Goal: Information Seeking & Learning: Learn about a topic

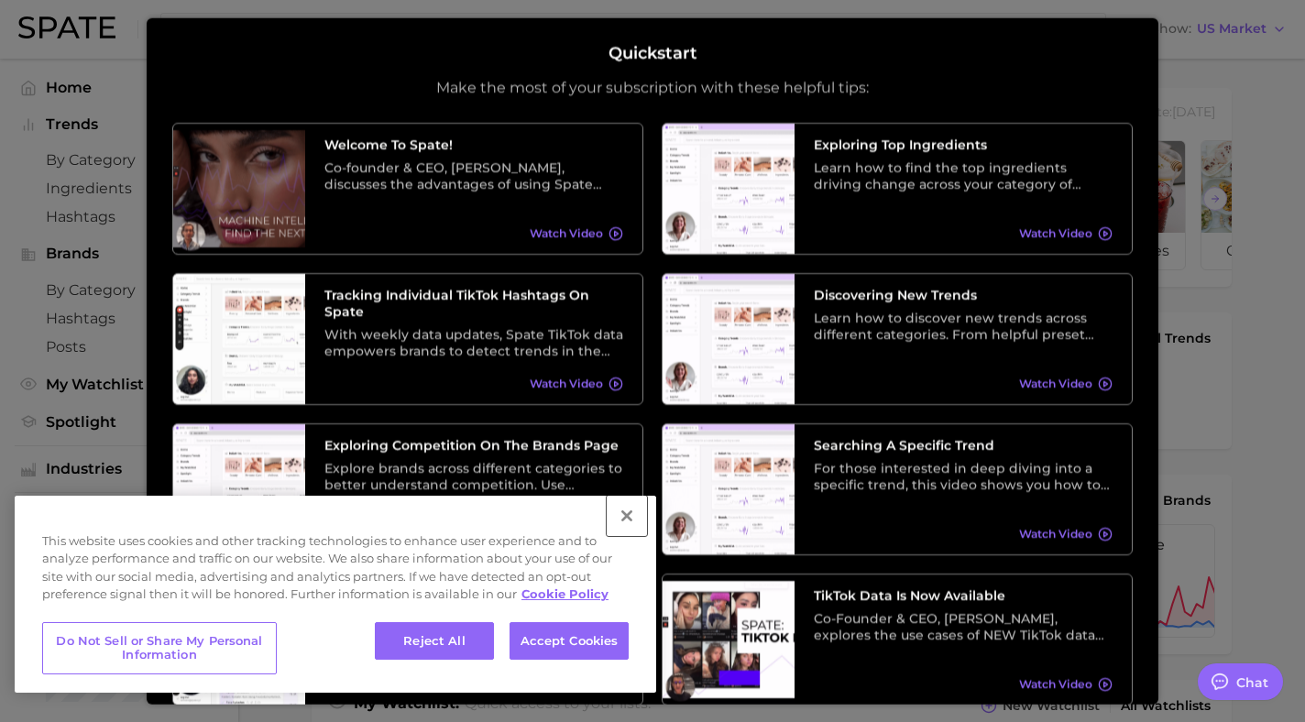
click at [626, 514] on button "Close" at bounding box center [627, 516] width 40 height 40
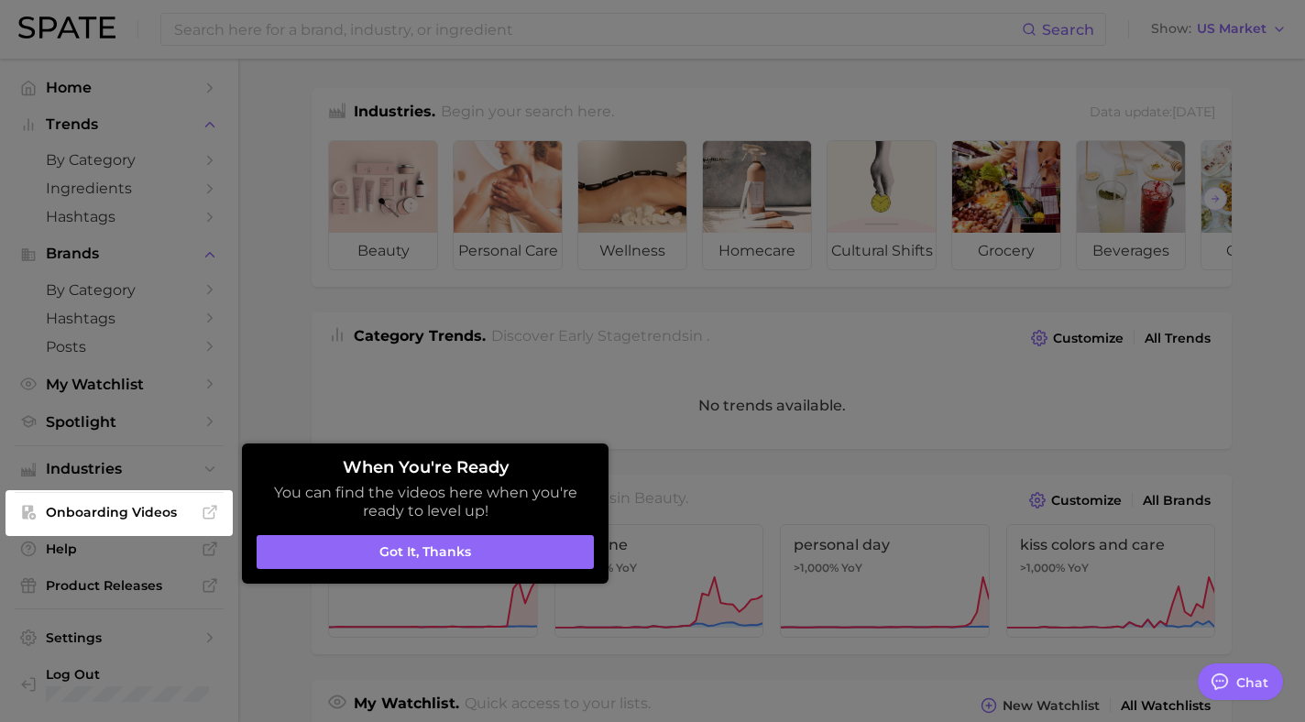
click at [364, 456] on aside "When You're Ready You can find the videos here when you're ready to level up! G…" at bounding box center [425, 514] width 367 height 140
click at [398, 546] on button "Got it, thanks" at bounding box center [425, 552] width 337 height 35
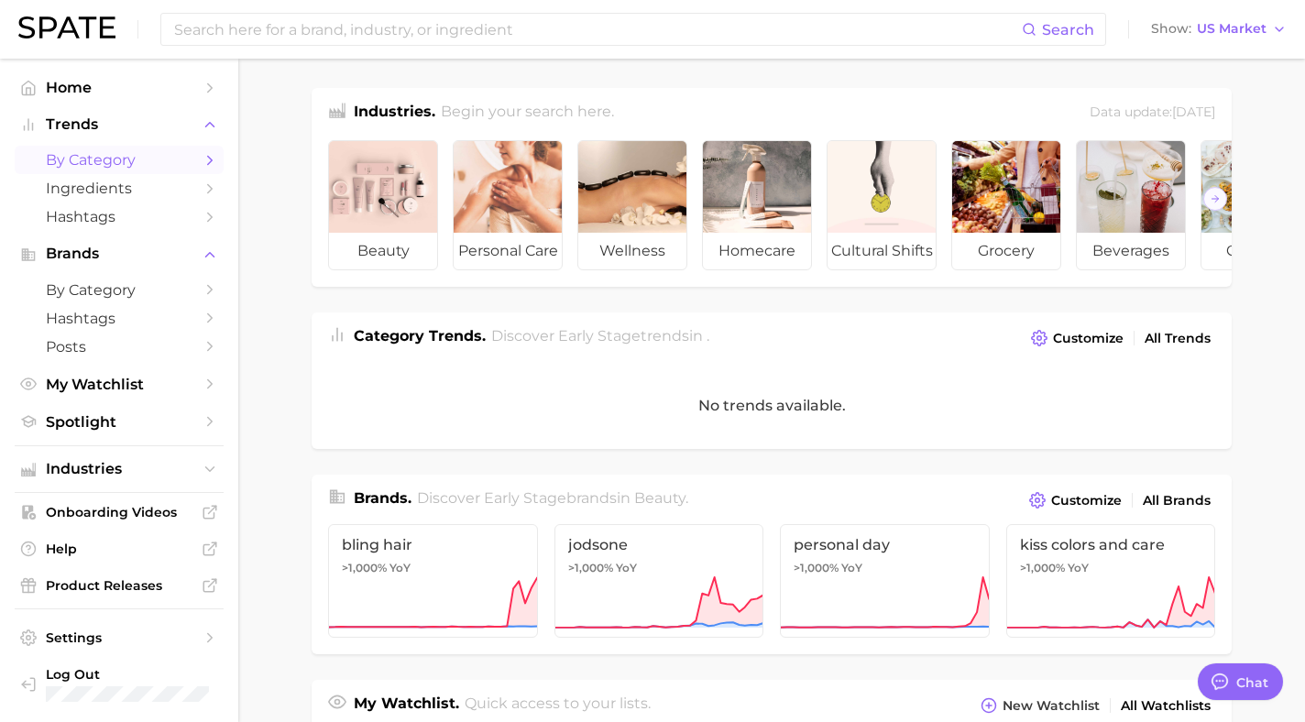
click at [101, 160] on span "by Category" at bounding box center [119, 159] width 147 height 17
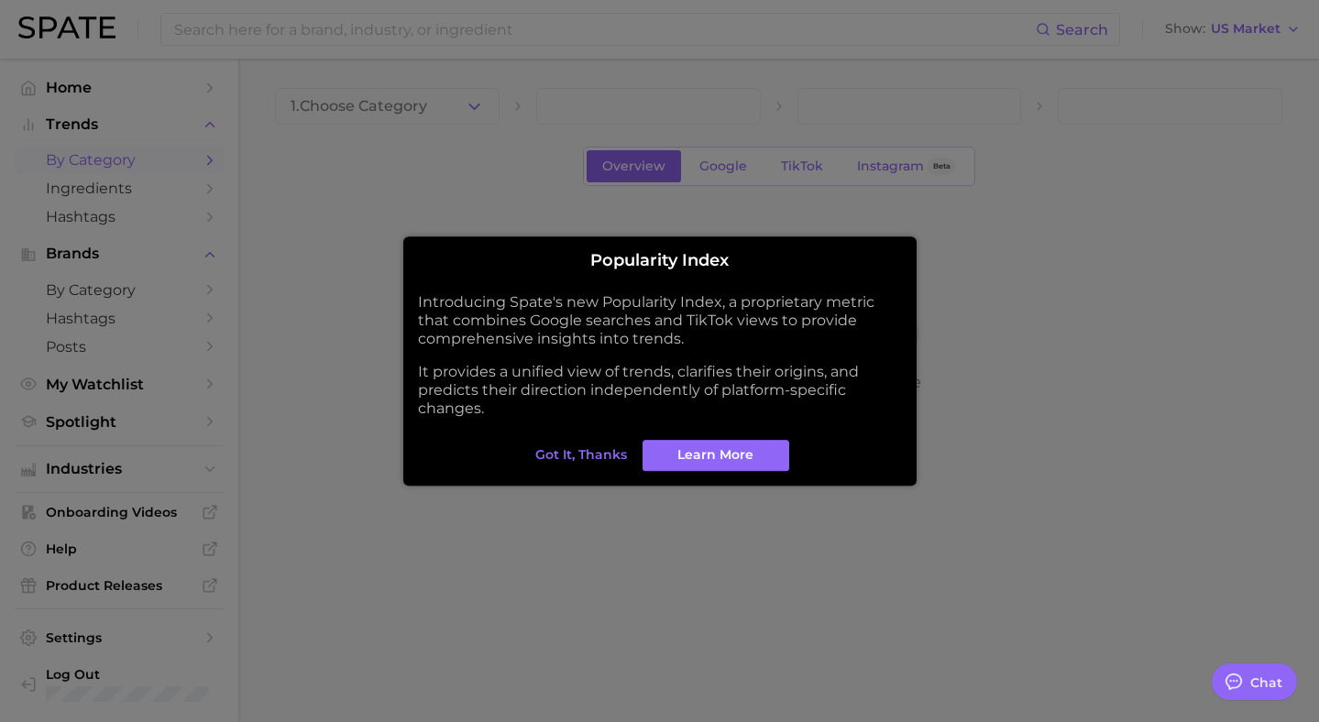
click at [588, 456] on span "Got it, thanks" at bounding box center [581, 455] width 92 height 16
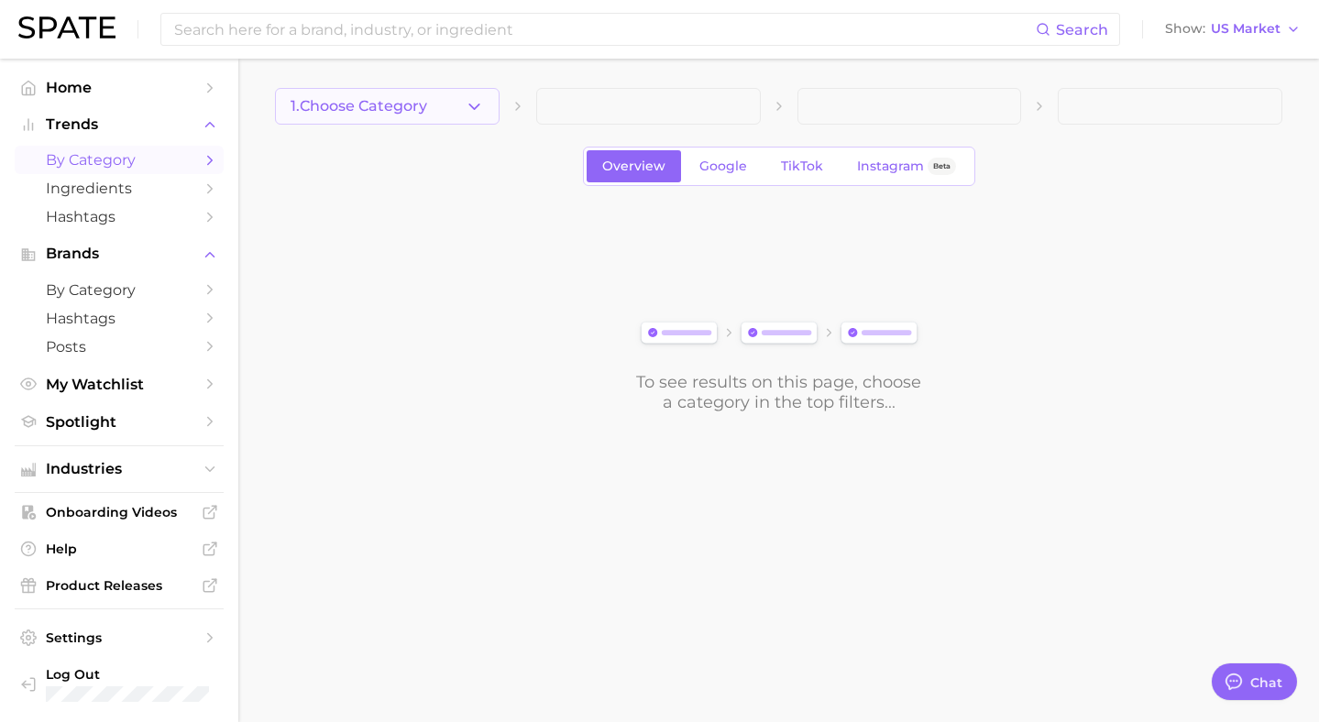
click at [472, 110] on icon "button" at bounding box center [474, 106] width 19 height 19
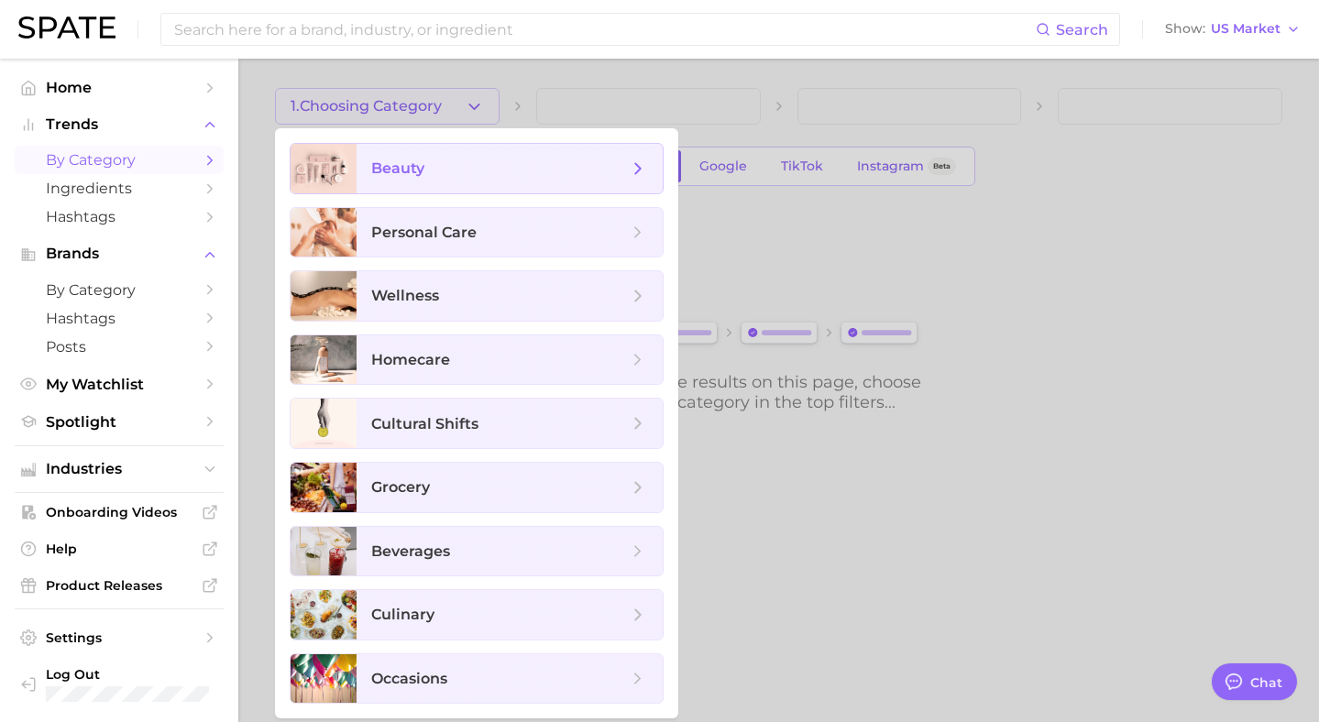
click at [457, 170] on span "beauty" at bounding box center [499, 169] width 257 height 20
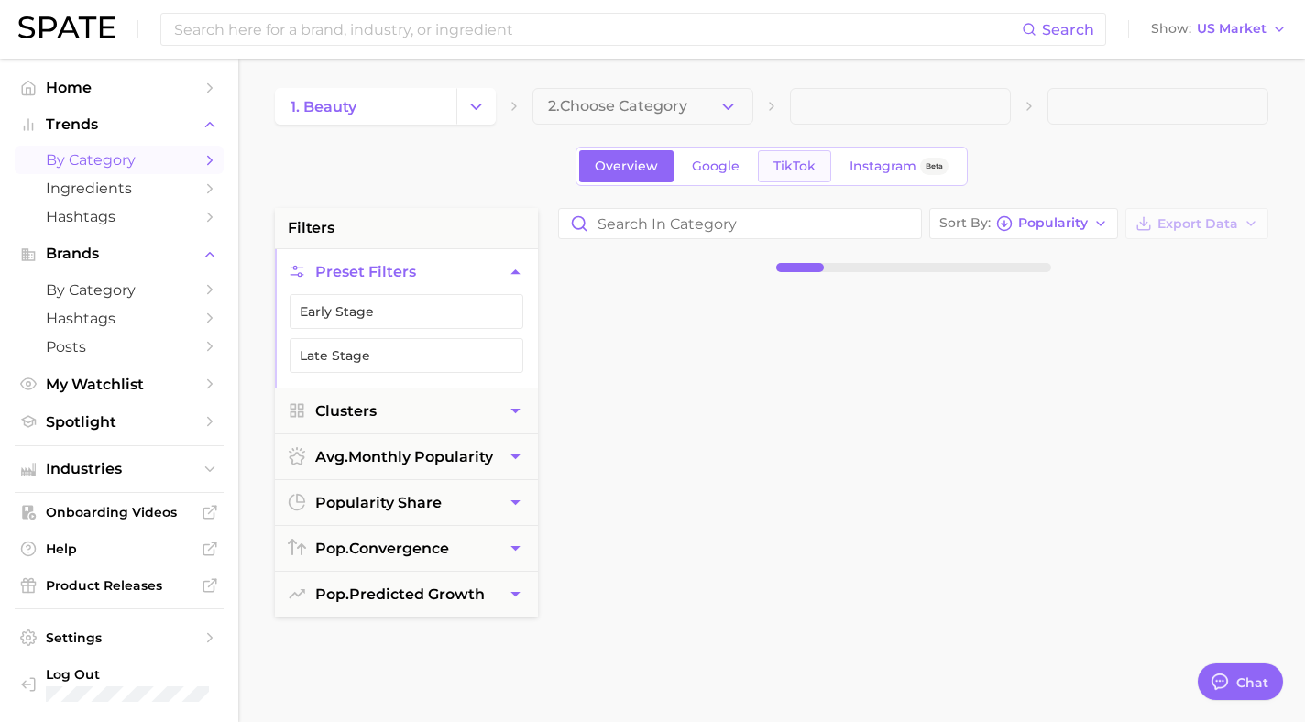
click at [787, 160] on span "TikTok" at bounding box center [795, 167] width 42 height 16
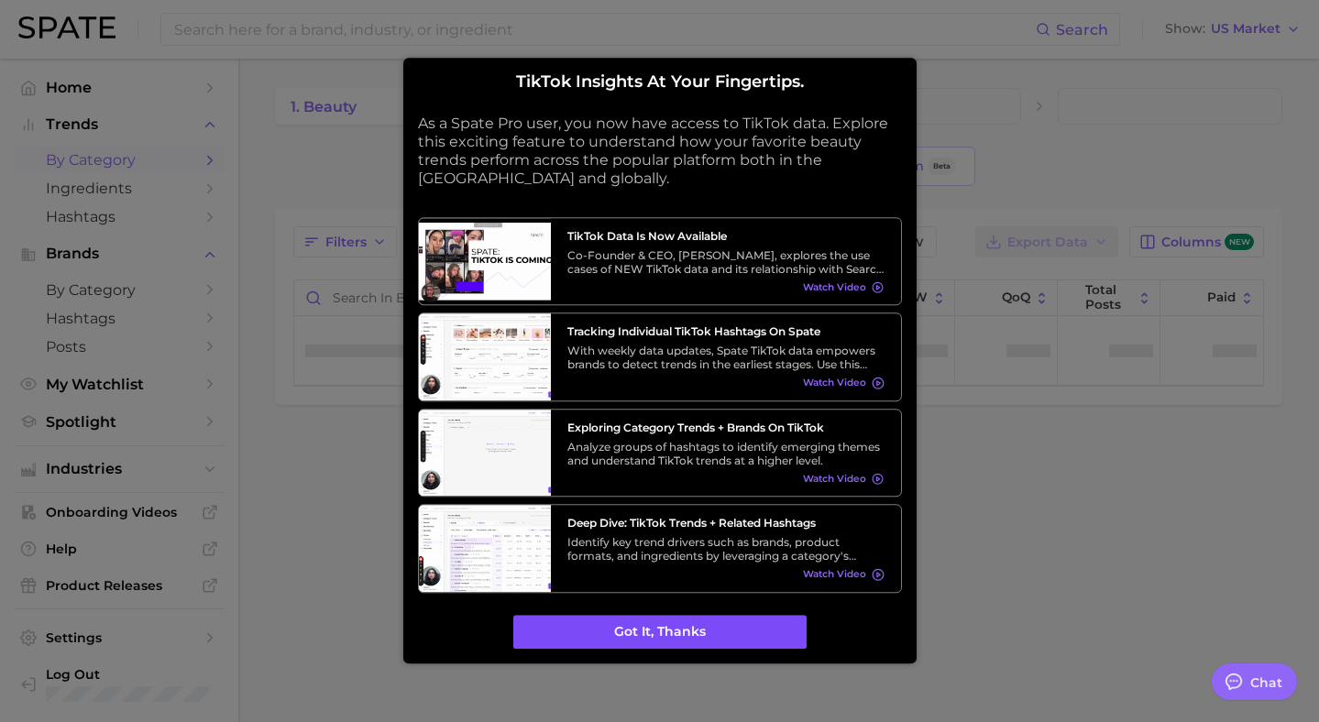
click at [730, 630] on button "Got it, thanks" at bounding box center [659, 632] width 293 height 35
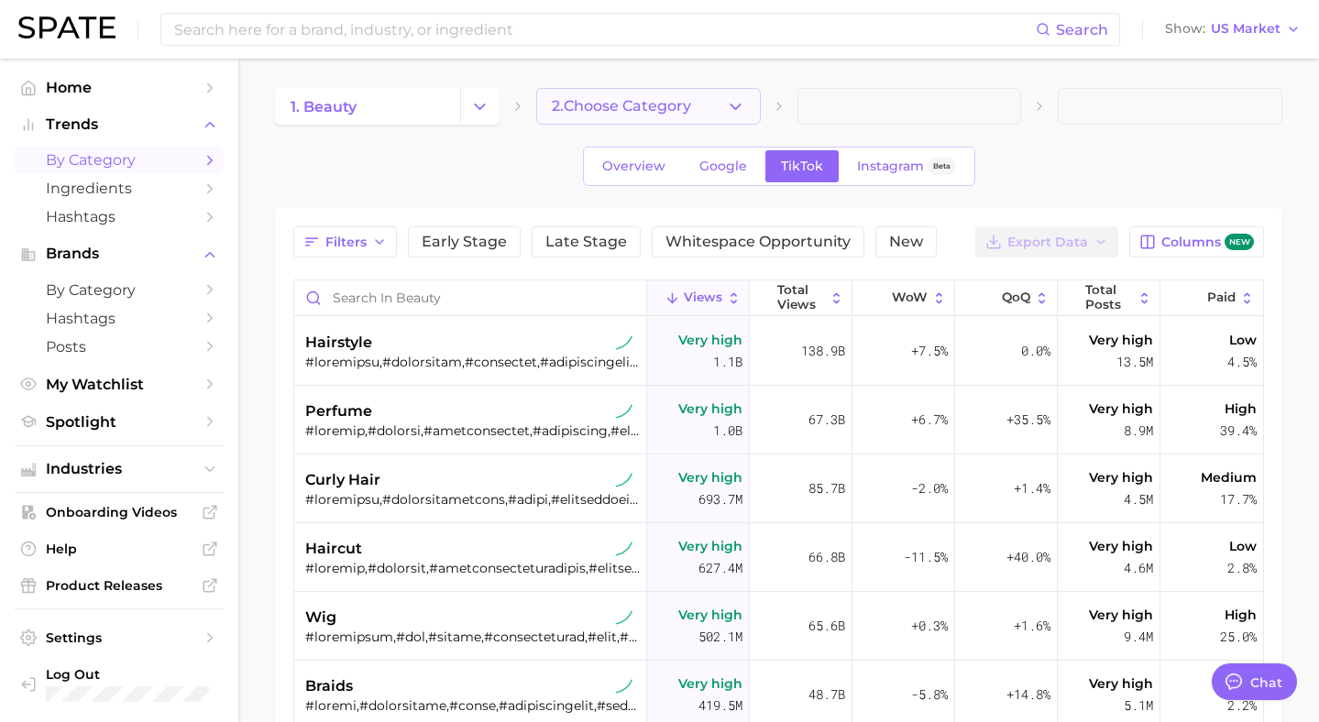
click at [738, 102] on button "2. Choose Category" at bounding box center [648, 106] width 225 height 37
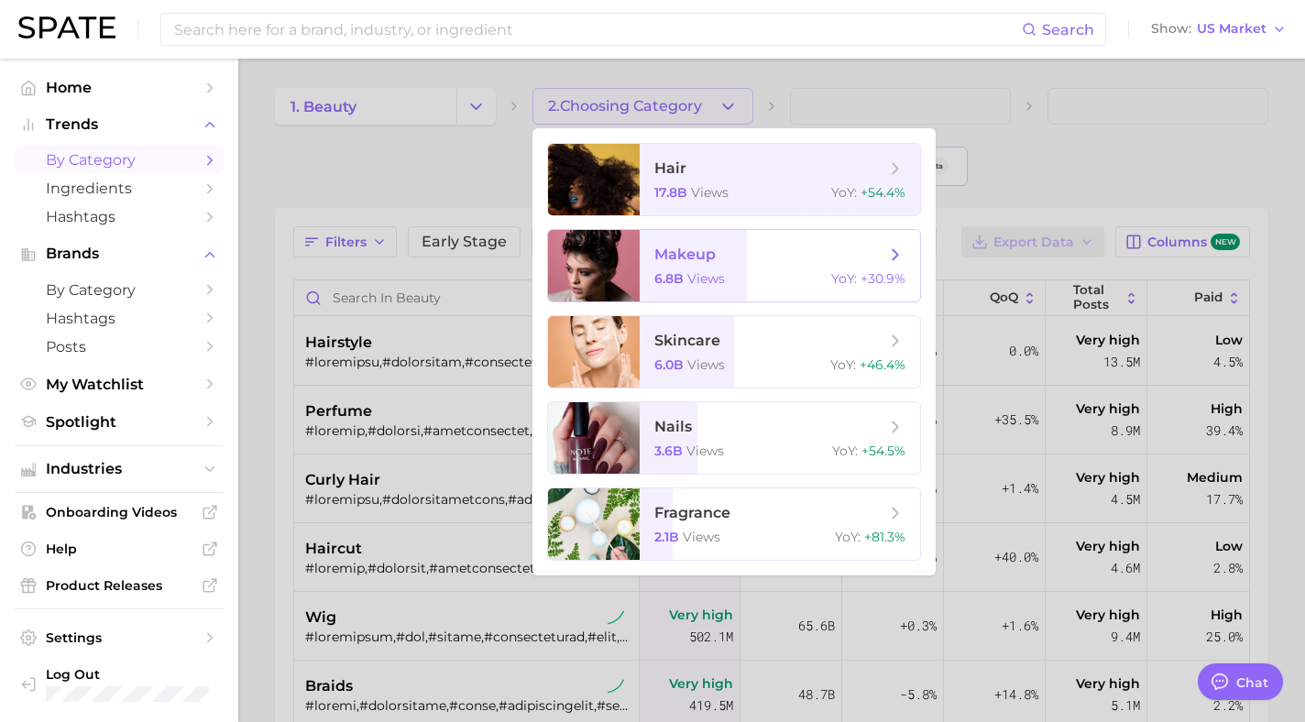
click at [719, 259] on span "makeup" at bounding box center [770, 255] width 231 height 20
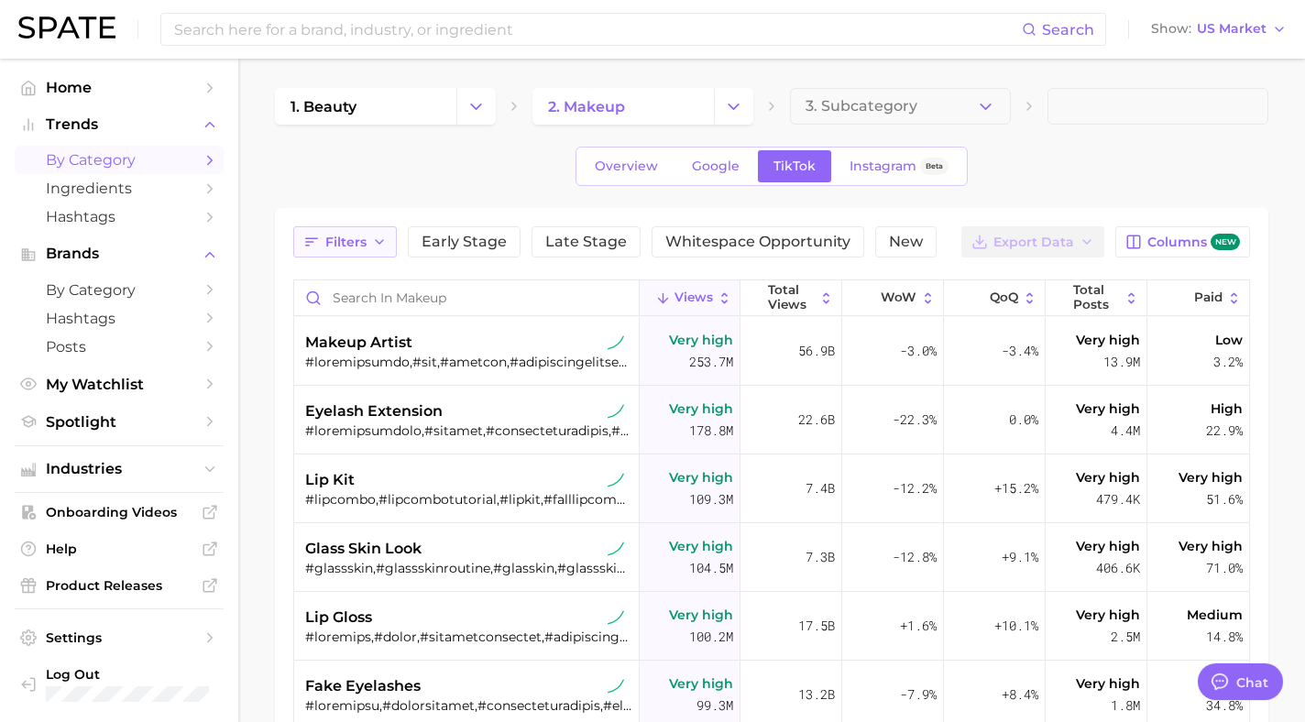
click at [354, 231] on button "Filters" at bounding box center [345, 241] width 104 height 31
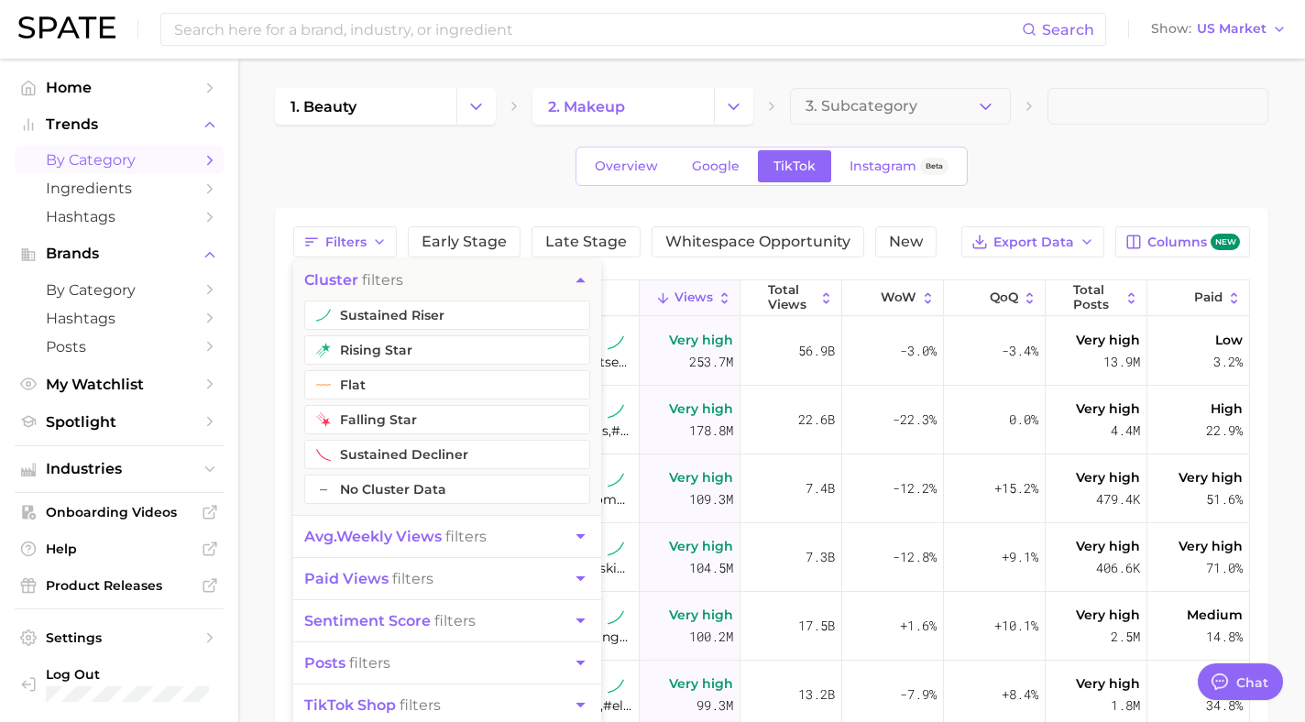
click at [393, 534] on span "avg. weekly views" at bounding box center [373, 536] width 138 height 17
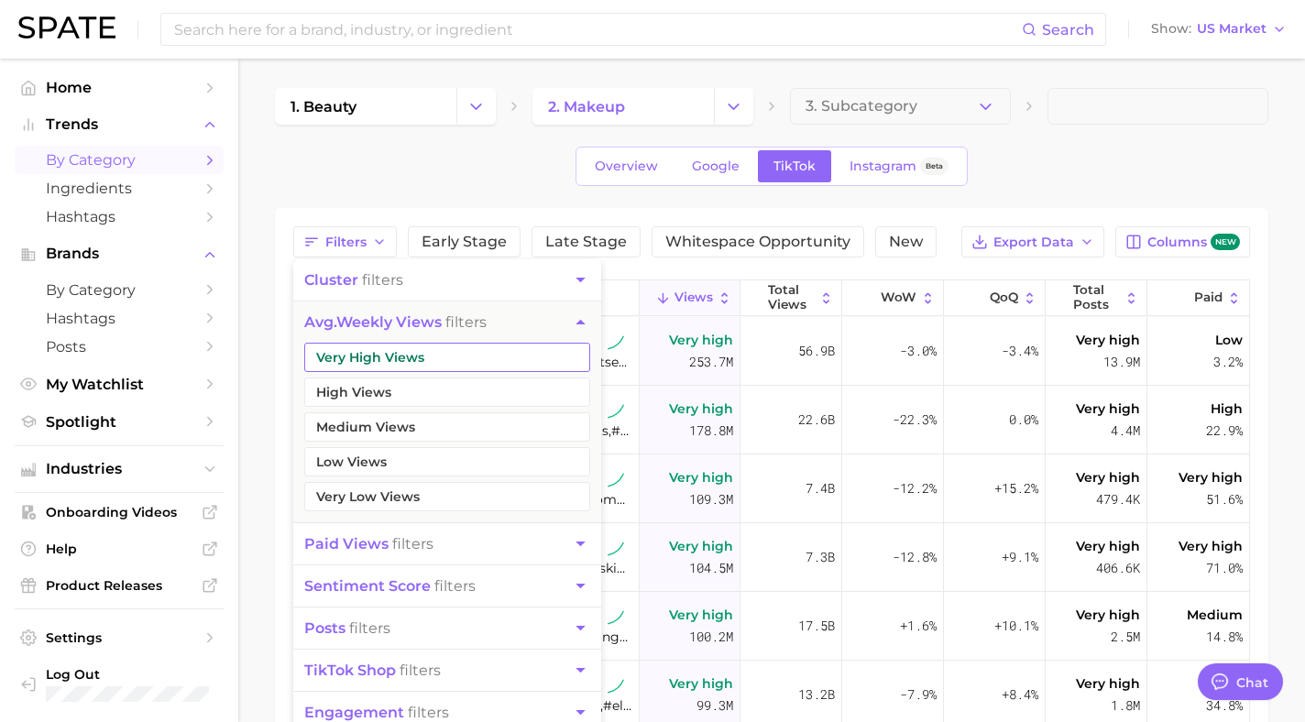
click at [355, 357] on button "Very High Views" at bounding box center [447, 357] width 286 height 29
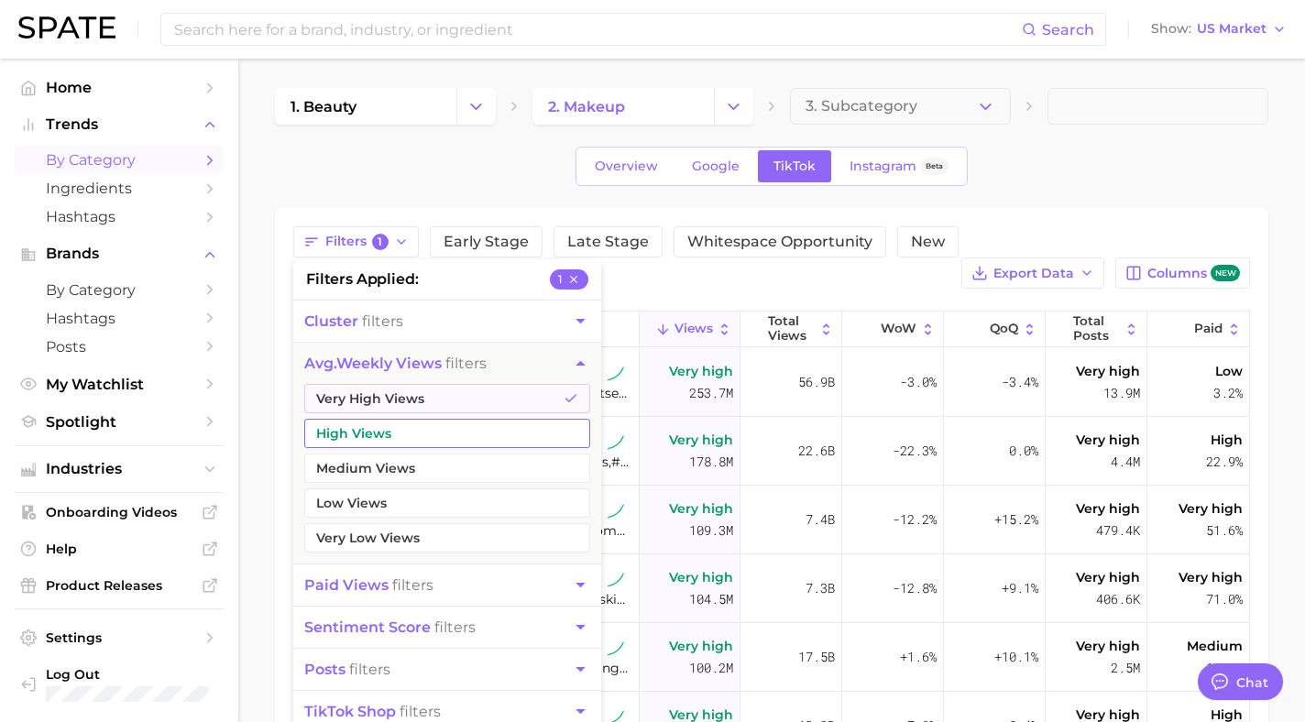
click at [358, 431] on button "High Views" at bounding box center [447, 433] width 286 height 29
click at [1097, 179] on div "Overview Google TikTok Instagram Beta" at bounding box center [772, 166] width 994 height 39
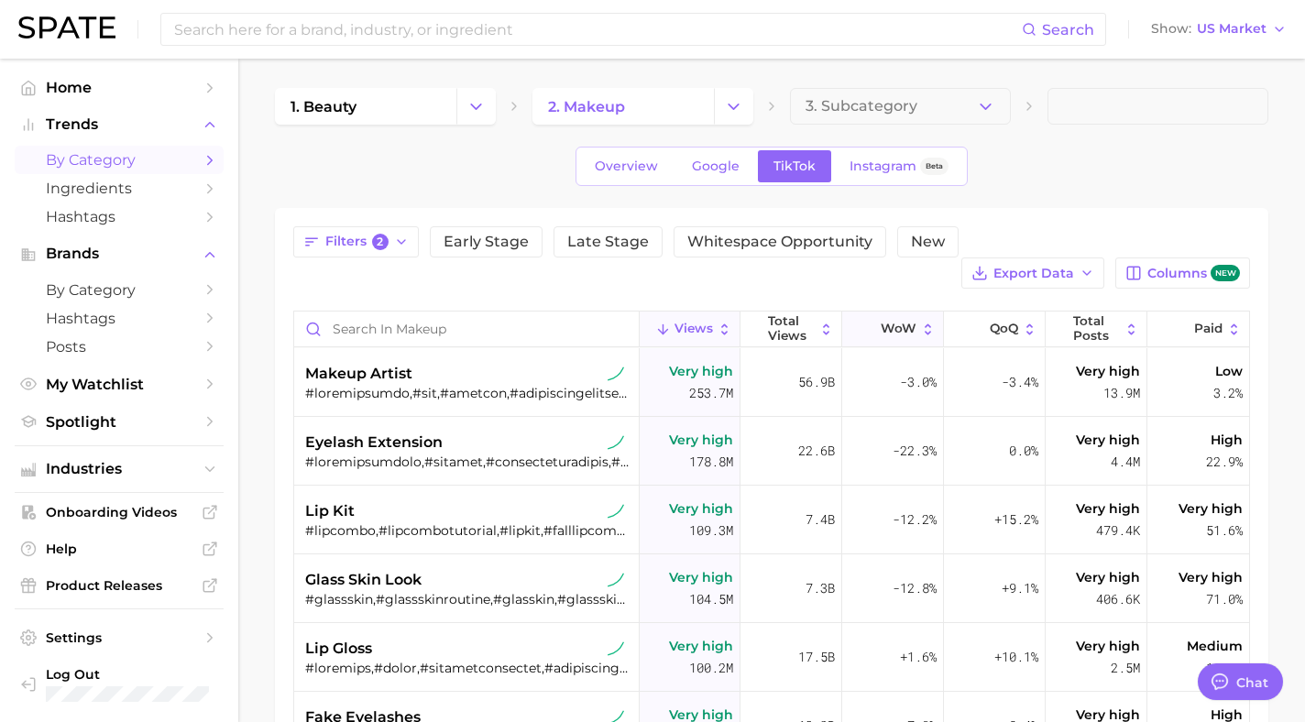
click at [891, 322] on span "WoW" at bounding box center [899, 329] width 36 height 15
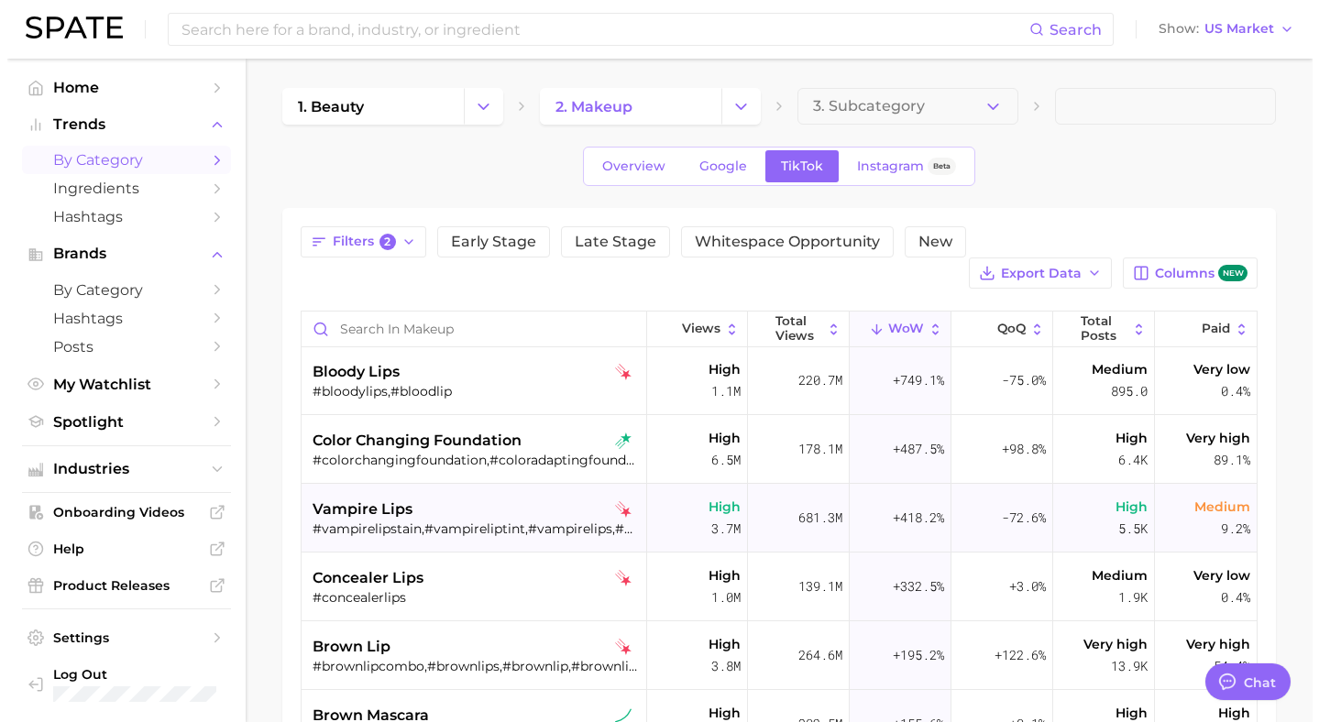
scroll to position [58, 0]
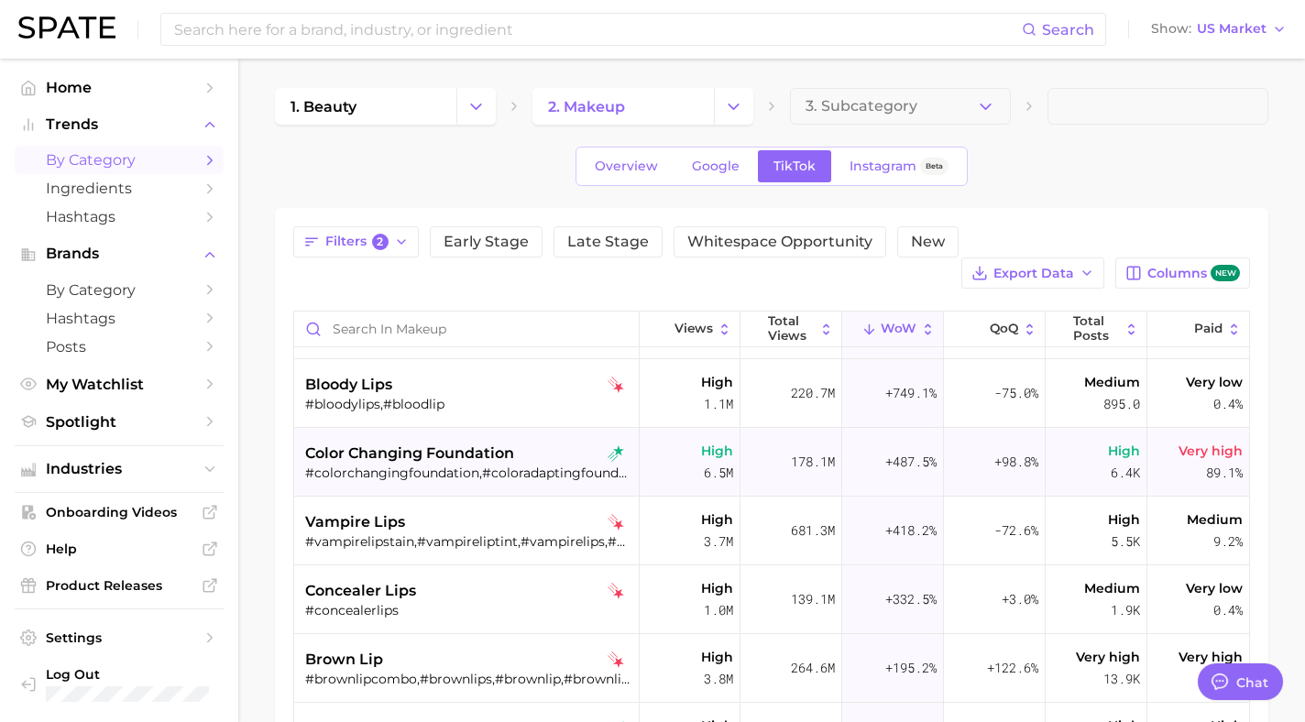
click at [463, 453] on div "color changing foundation #colorchangingfoundation,#coloradaptingfoundation,#co…" at bounding box center [468, 462] width 326 height 69
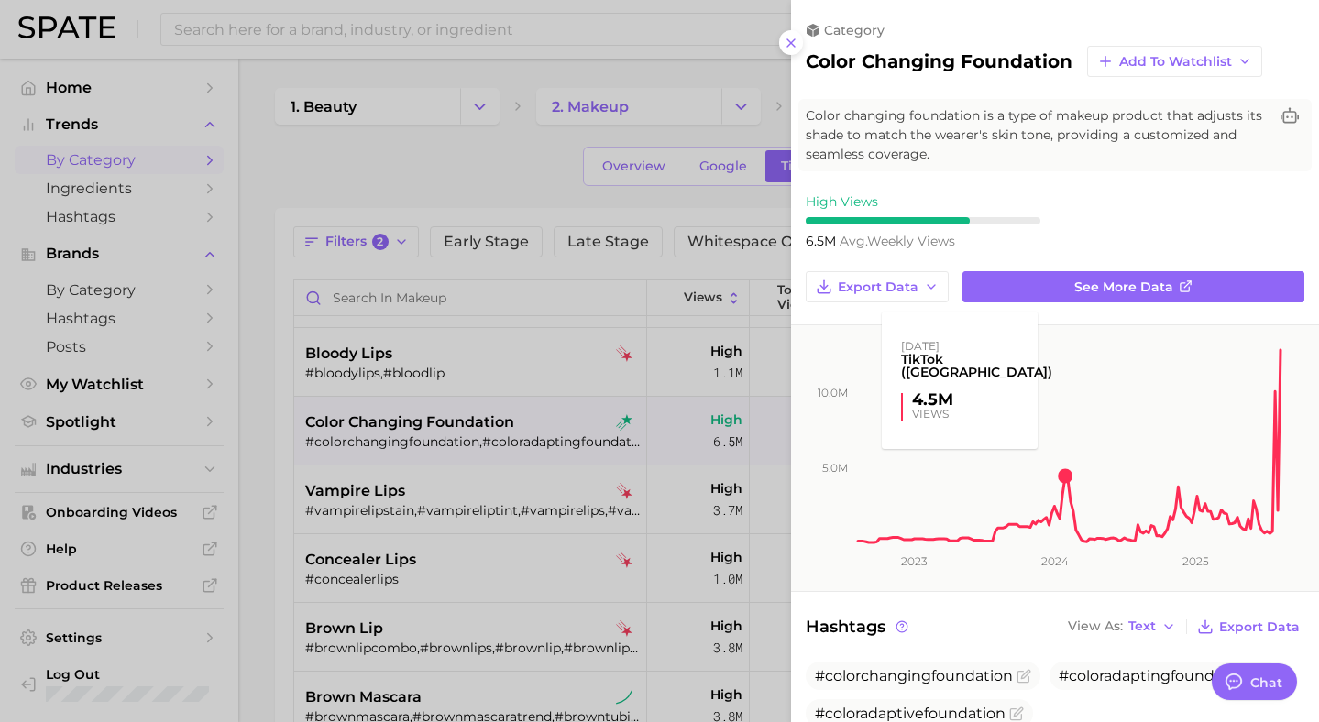
scroll to position [59, 0]
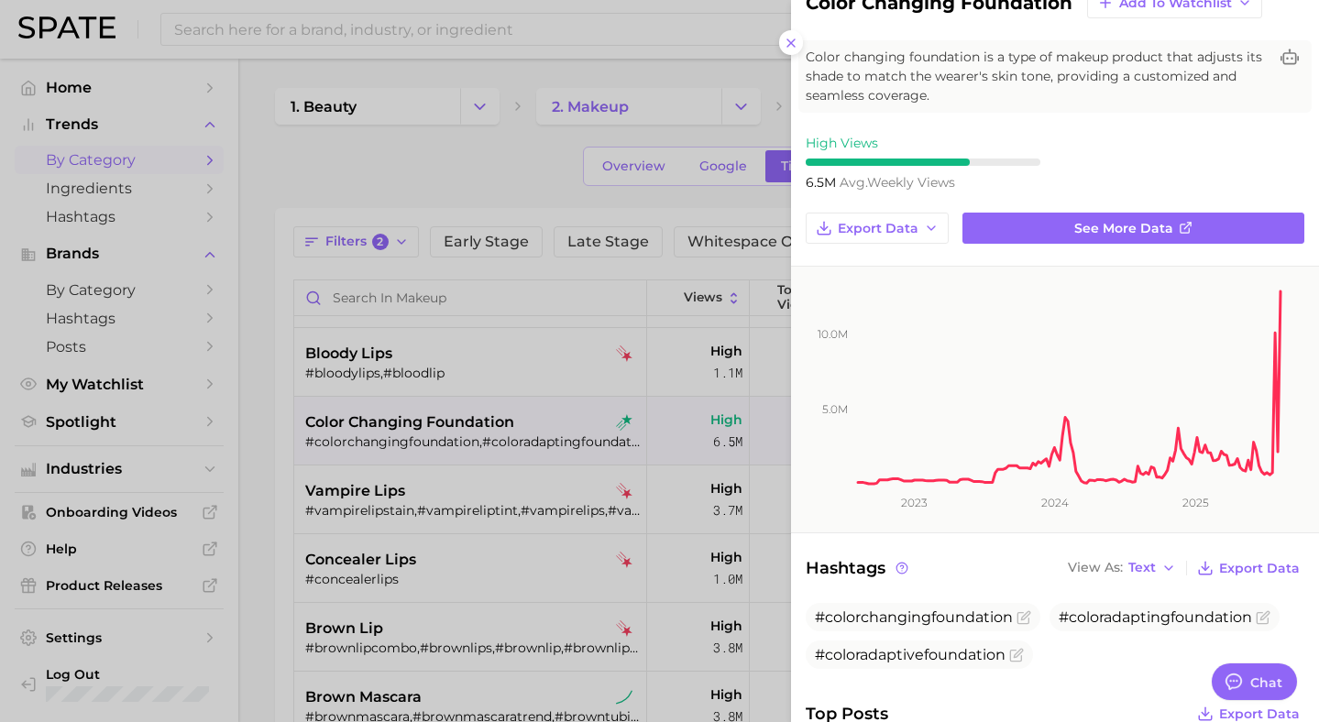
type textarea "x"
click at [1160, 231] on span "See more data" at bounding box center [1123, 229] width 99 height 16
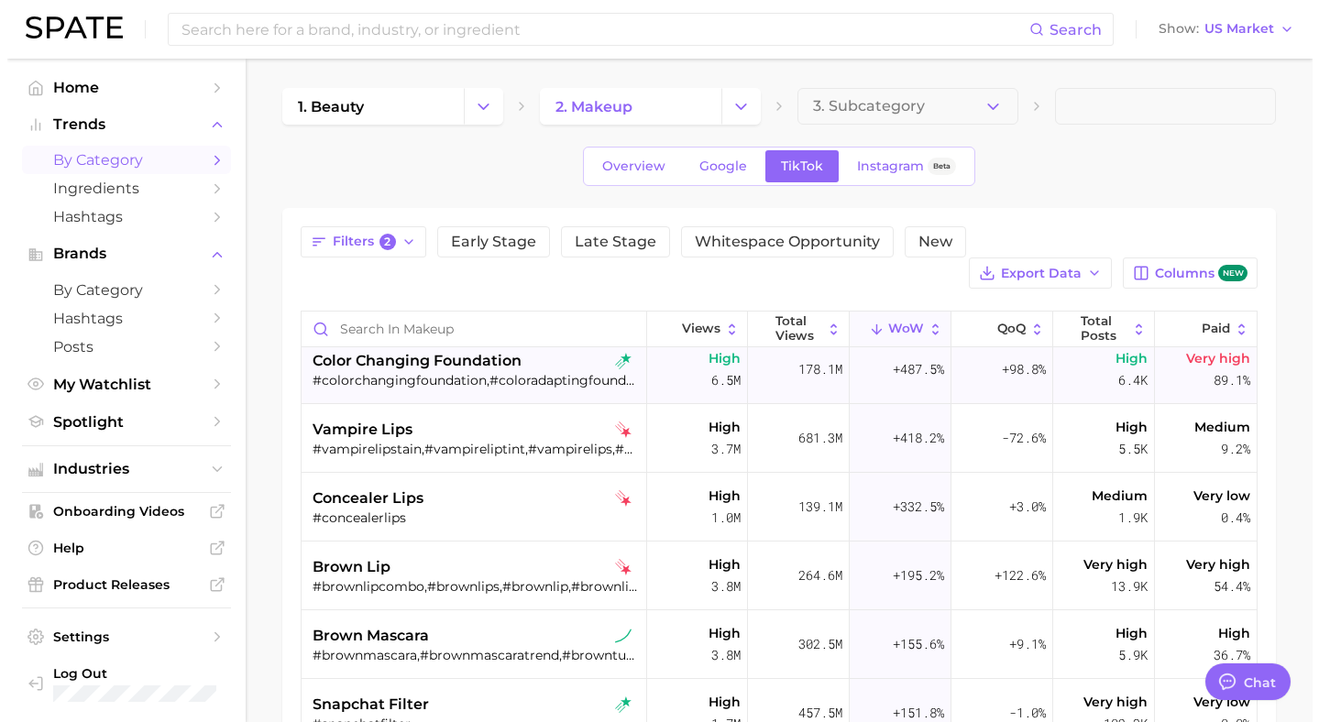
scroll to position [60, 0]
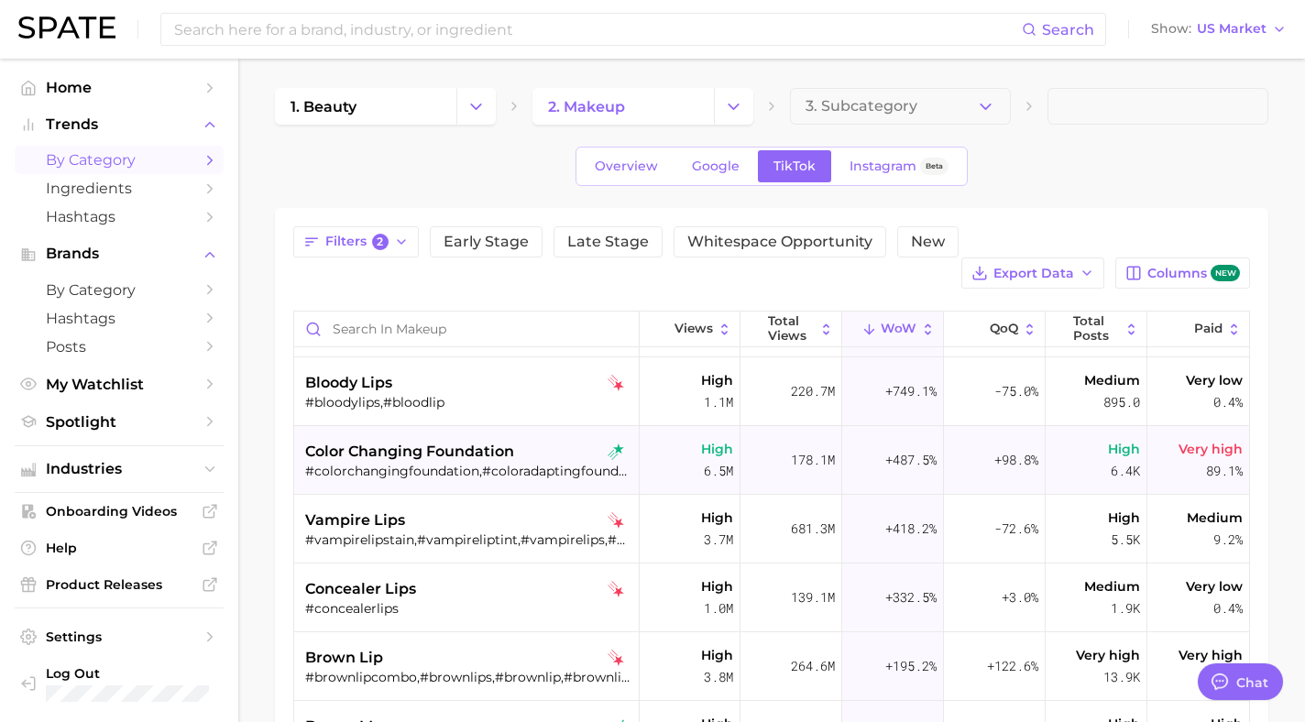
click at [509, 426] on div "color changing foundation #colorchangingfoundation,#coloradaptingfoundation,#co…" at bounding box center [468, 460] width 326 height 69
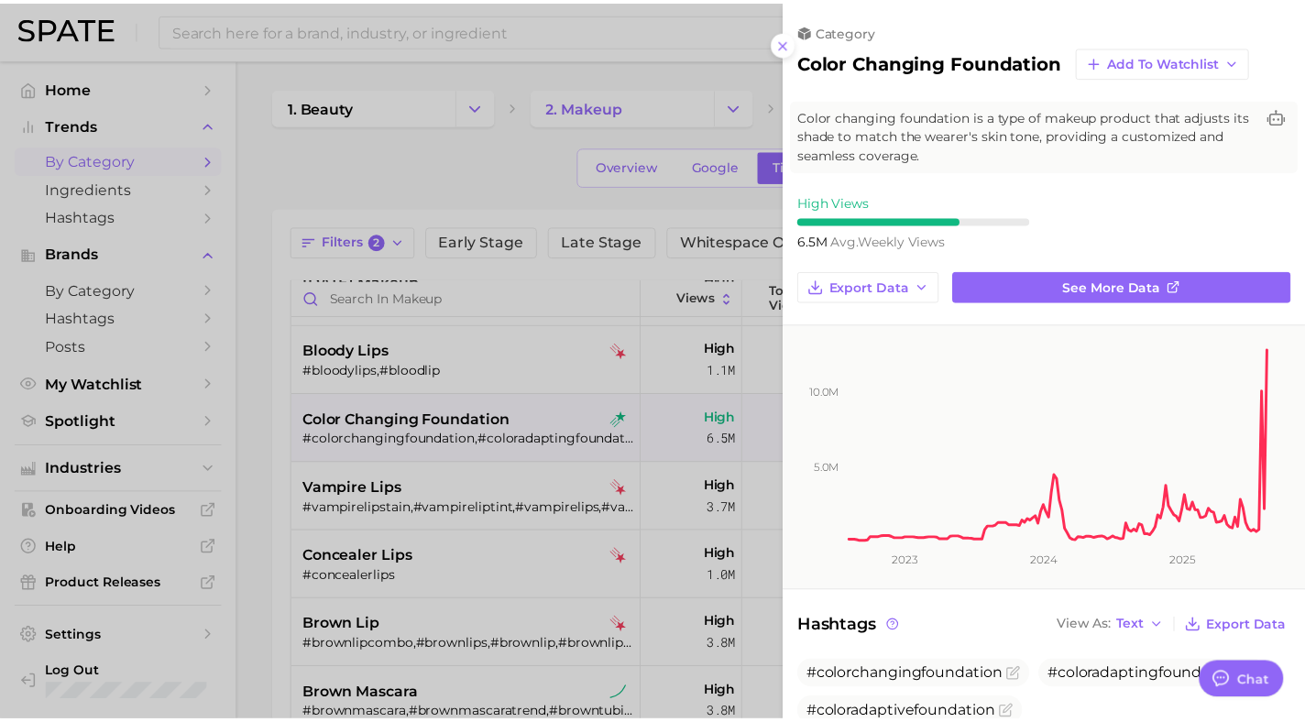
scroll to position [0, 0]
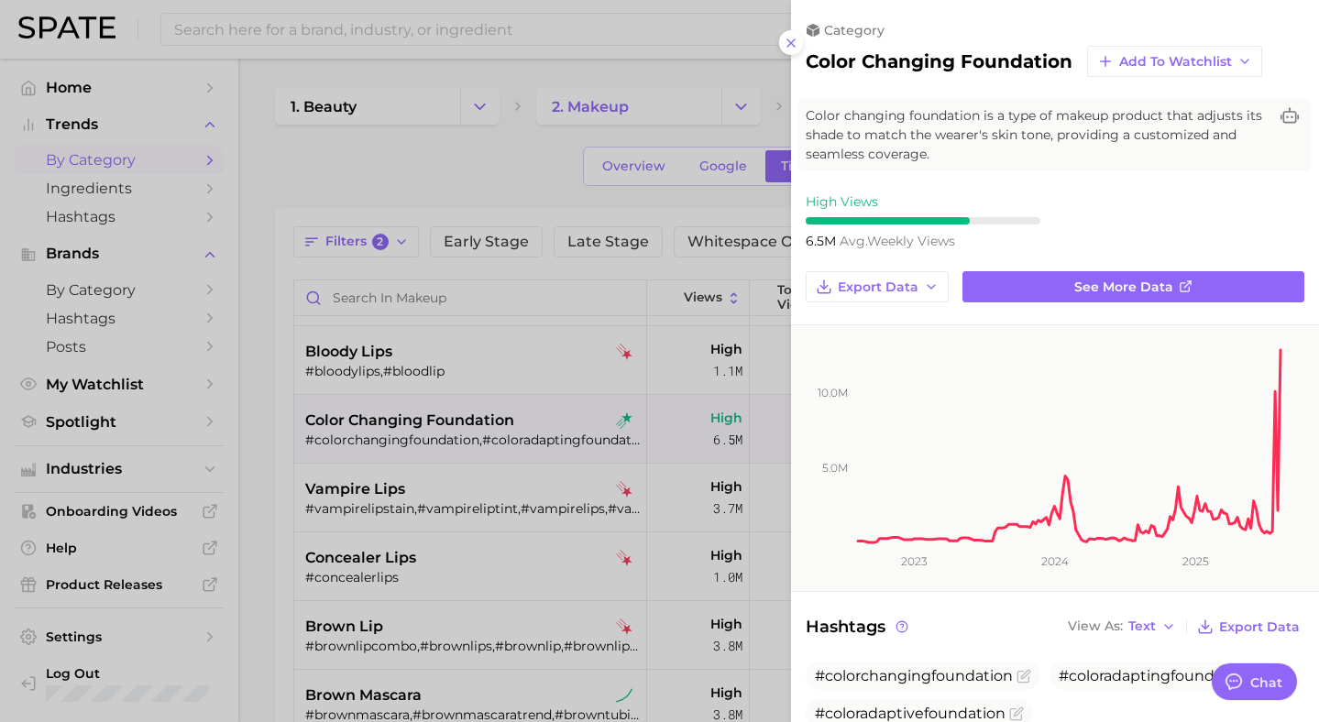
click at [655, 209] on div at bounding box center [659, 361] width 1319 height 722
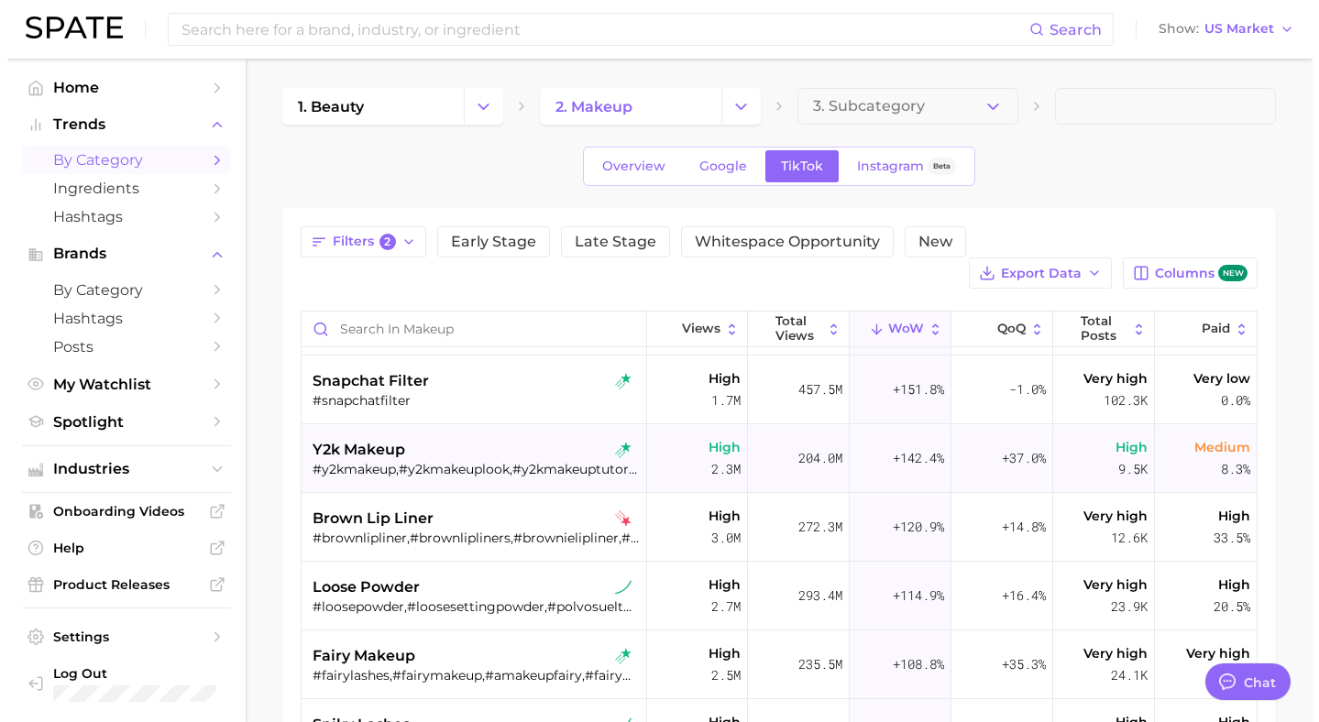
scroll to position [473, 0]
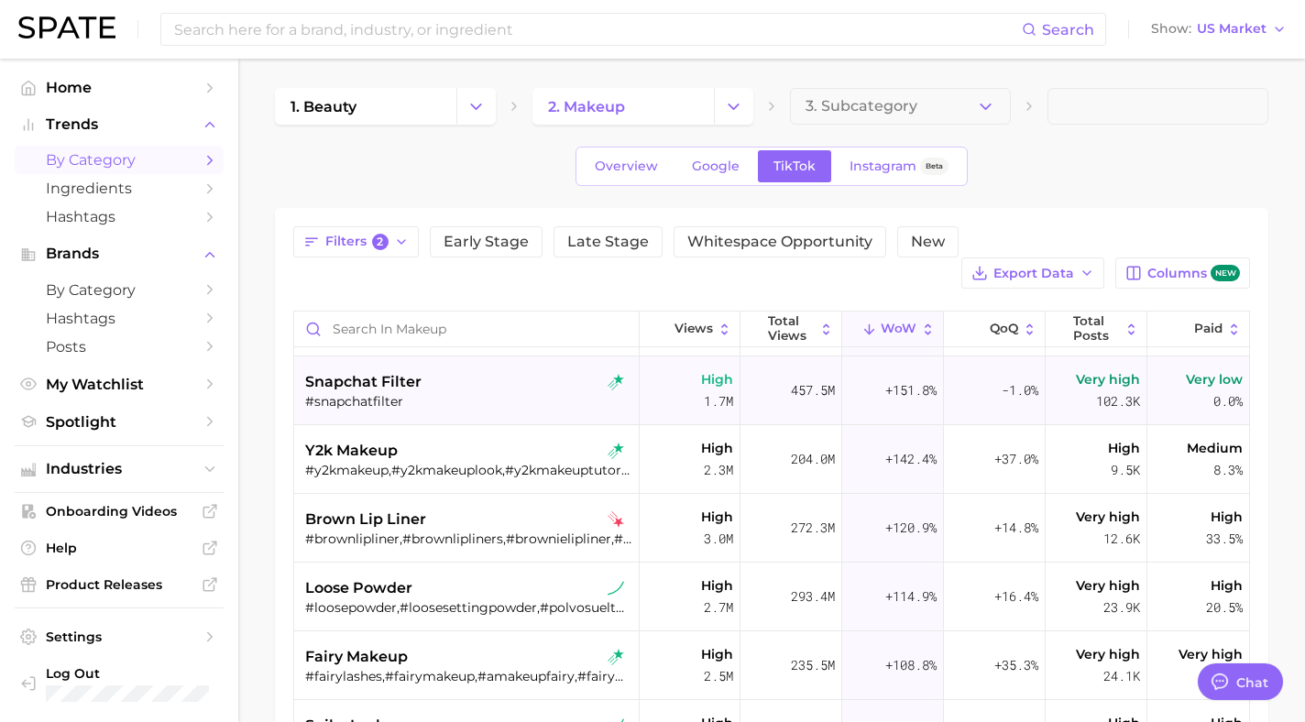
click at [541, 371] on div "snapchat filter" at bounding box center [468, 382] width 326 height 22
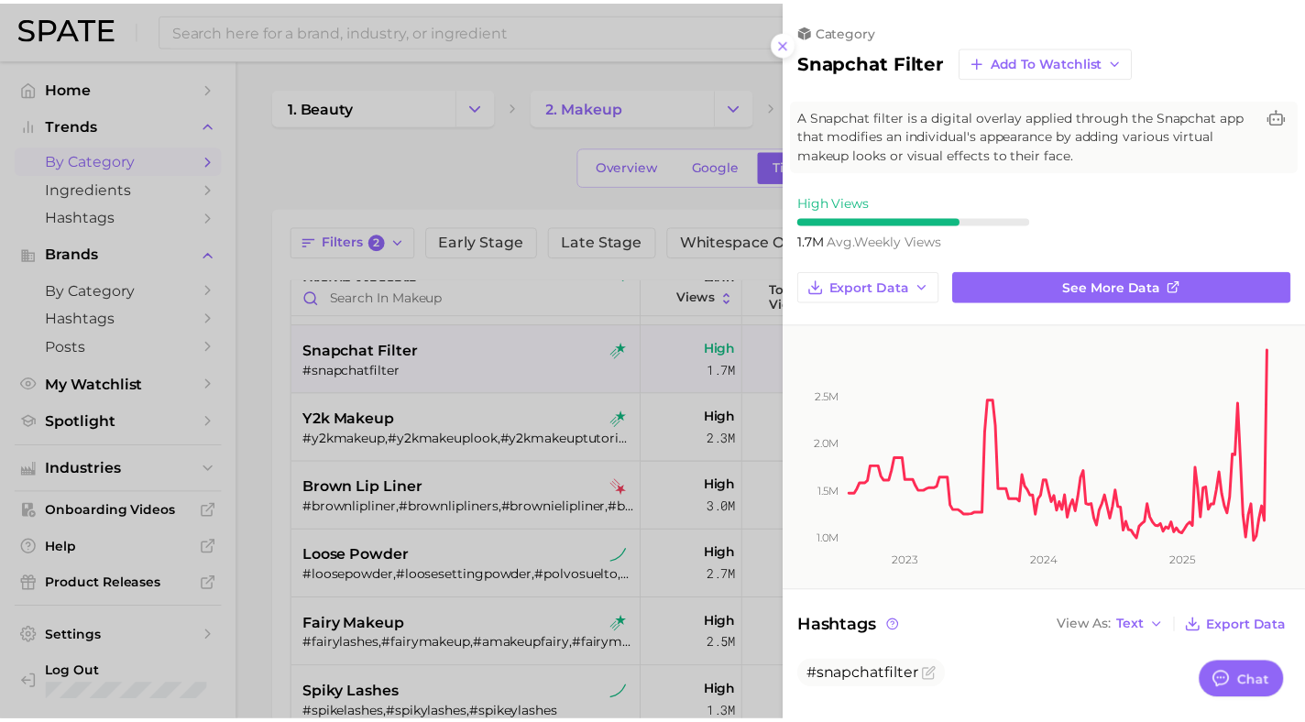
scroll to position [0, 0]
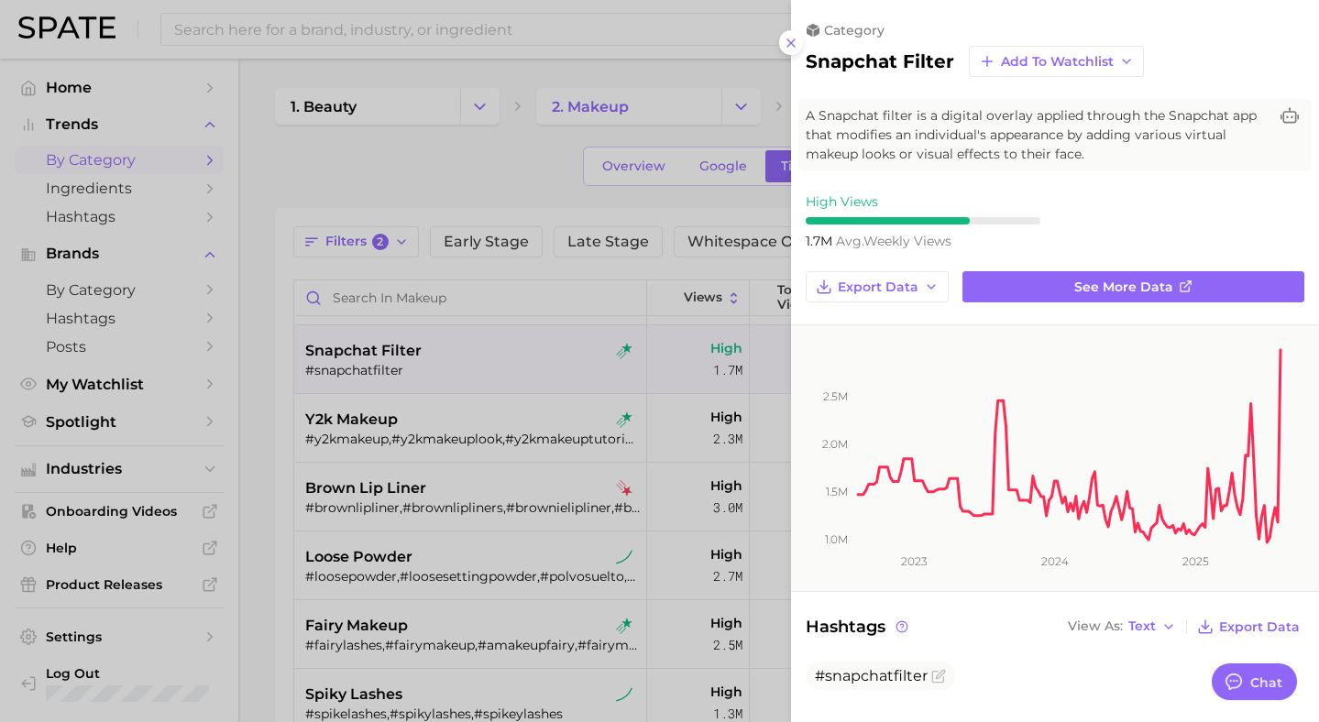
click at [406, 214] on div at bounding box center [659, 361] width 1319 height 722
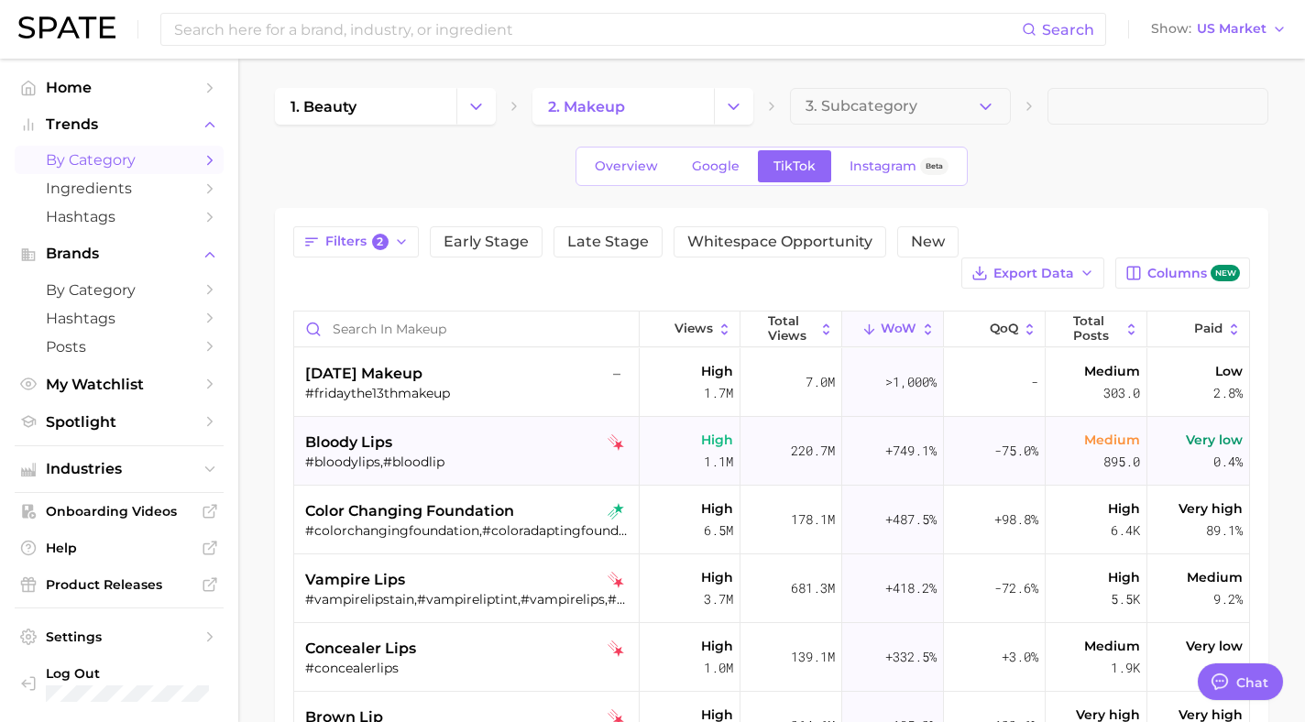
click at [353, 432] on span "bloody lips" at bounding box center [348, 443] width 87 height 22
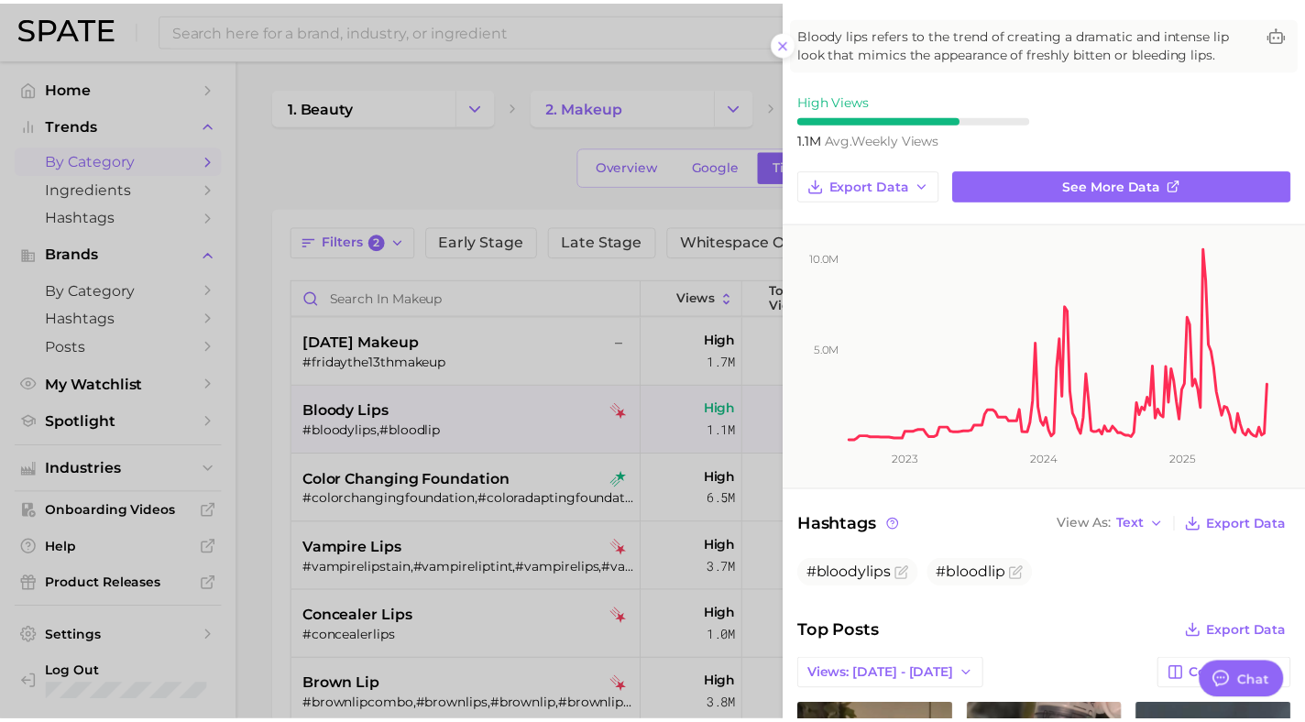
scroll to position [315, 0]
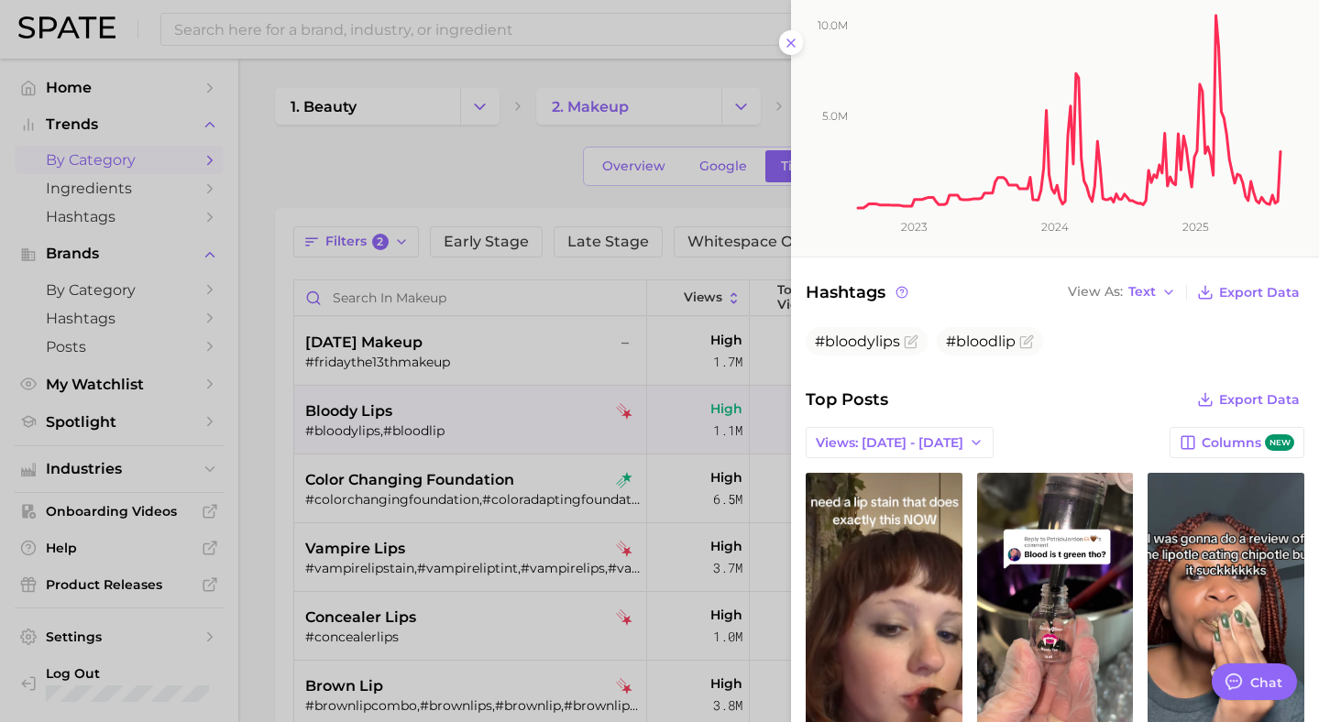
click at [617, 425] on div at bounding box center [659, 361] width 1319 height 722
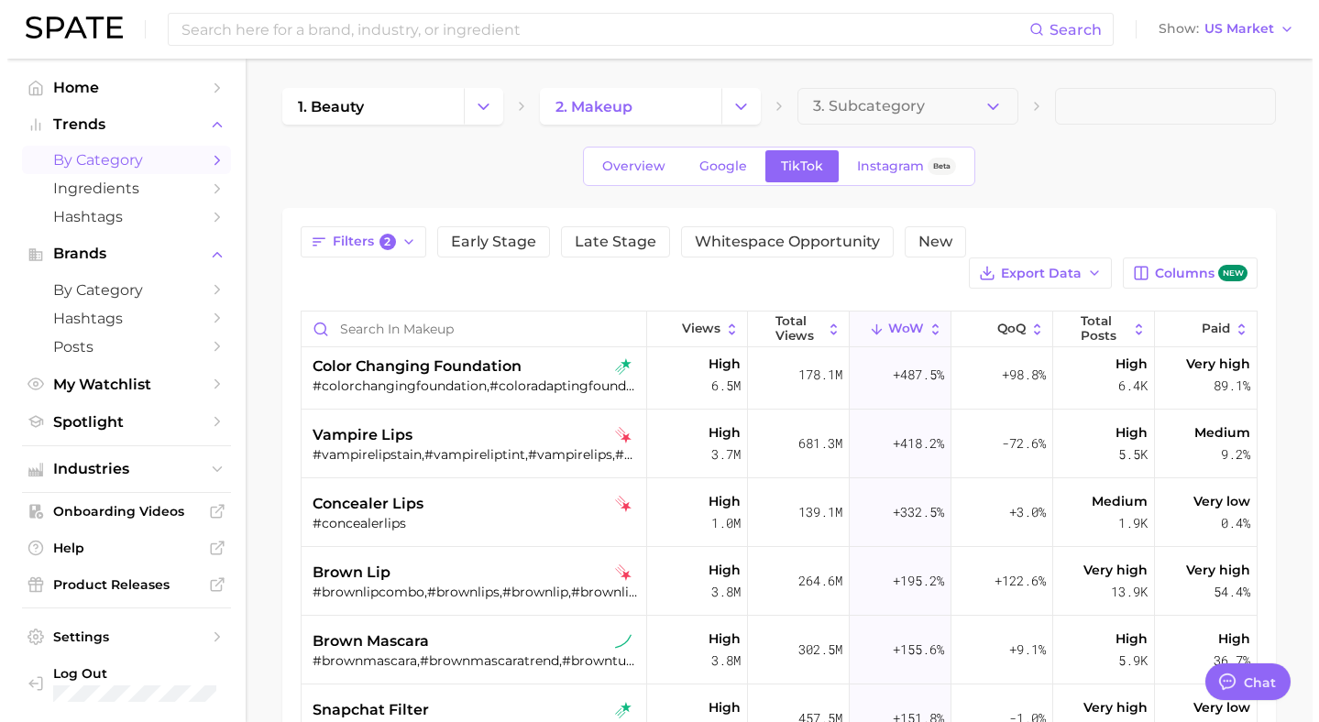
scroll to position [325, 0]
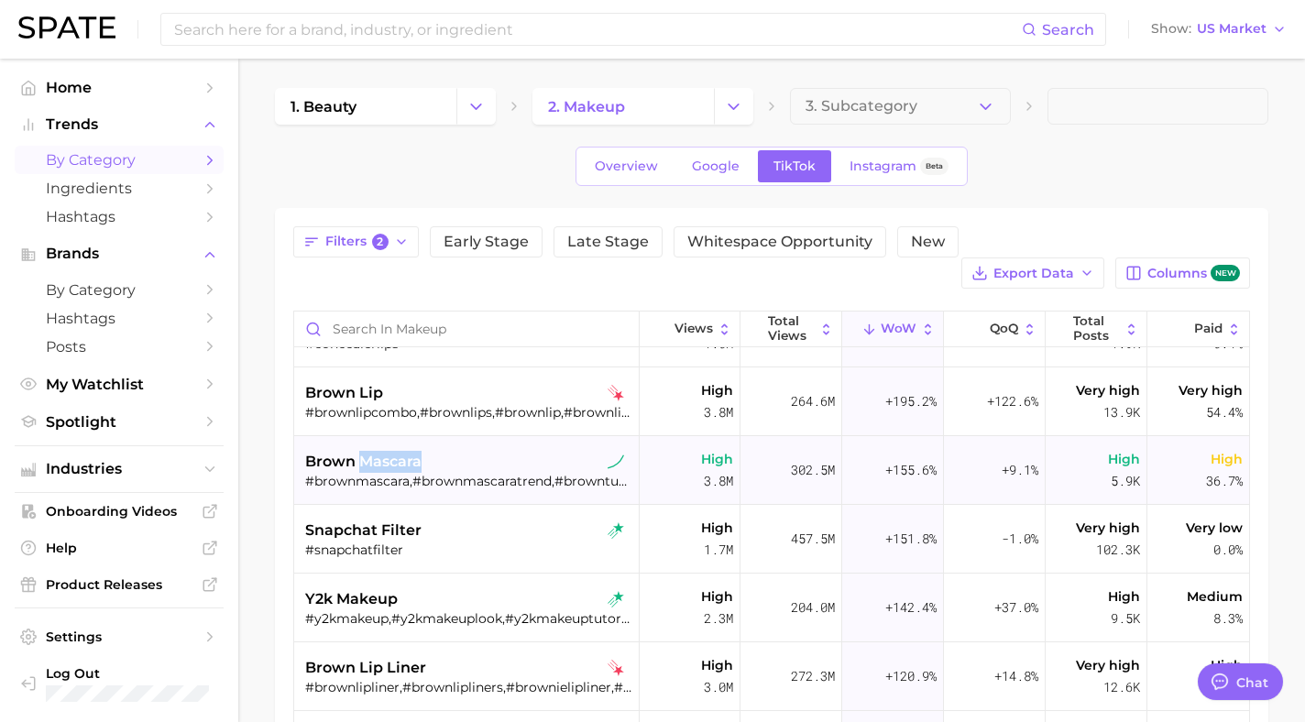
click at [328, 451] on span "brown mascara" at bounding box center [363, 462] width 116 height 22
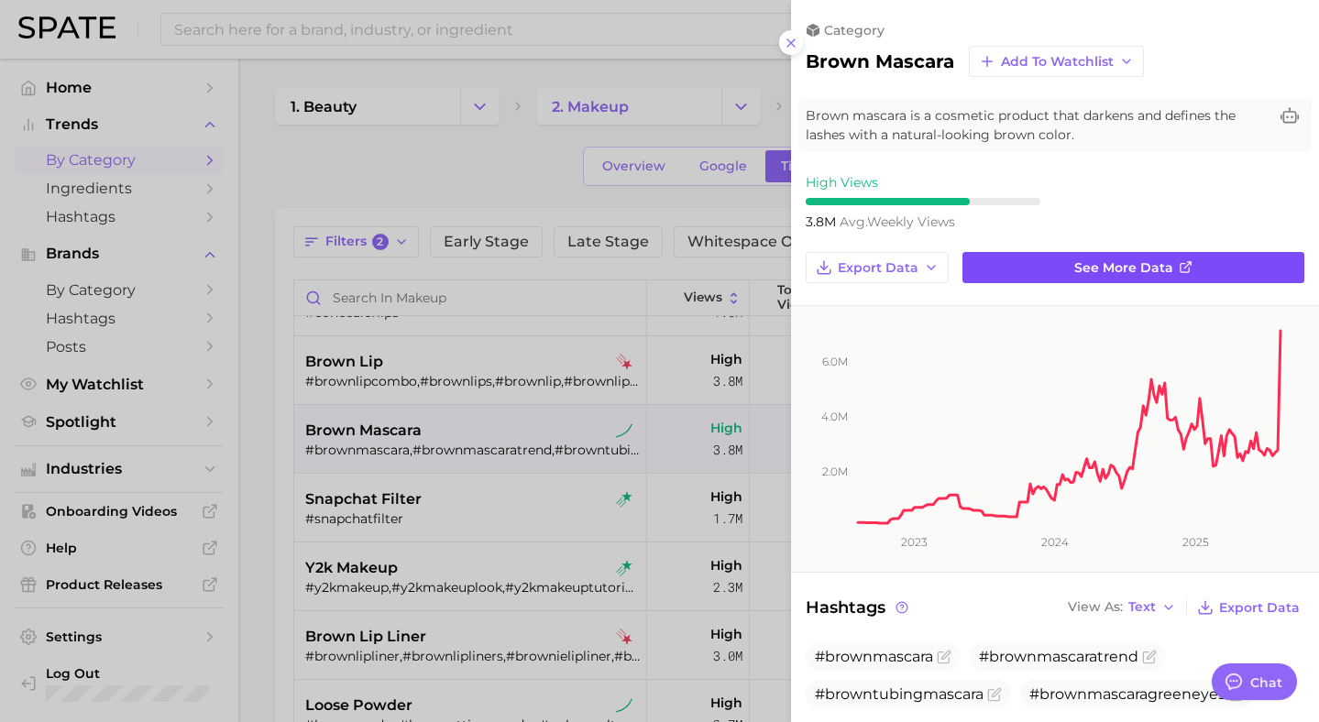
scroll to position [0, 0]
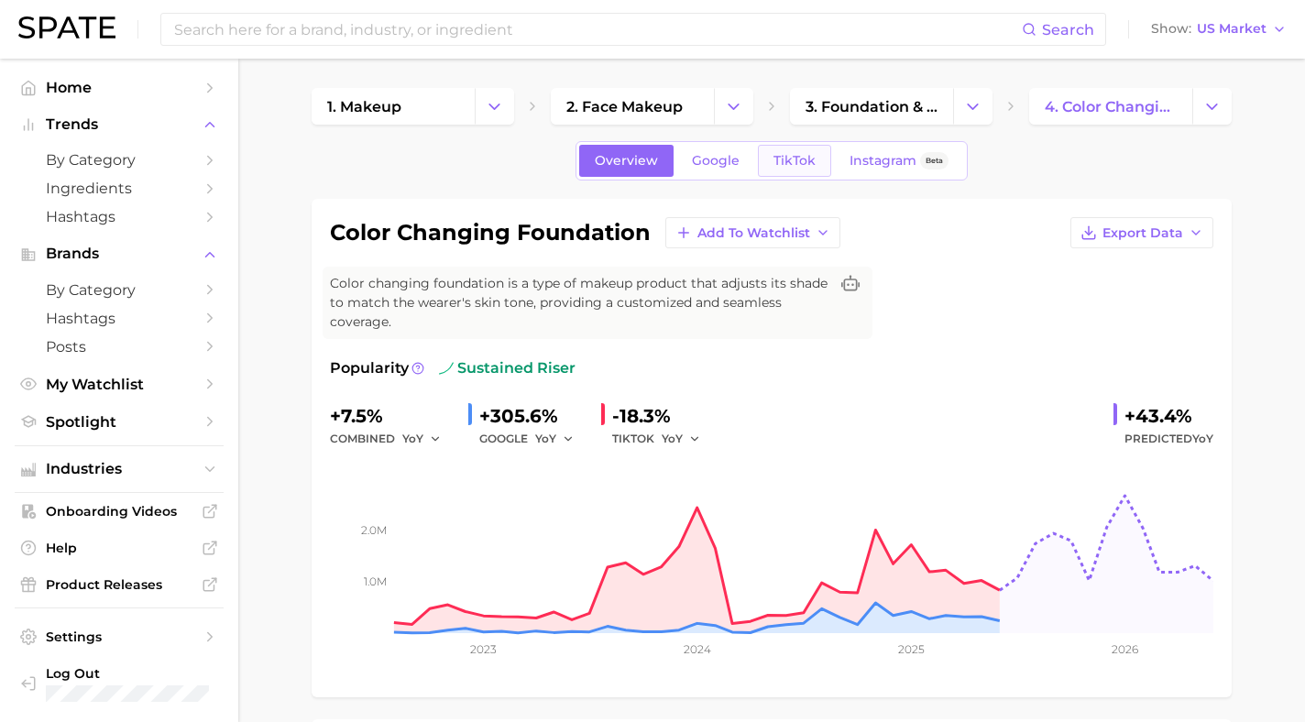
click at [805, 165] on span "TikTok" at bounding box center [795, 161] width 42 height 16
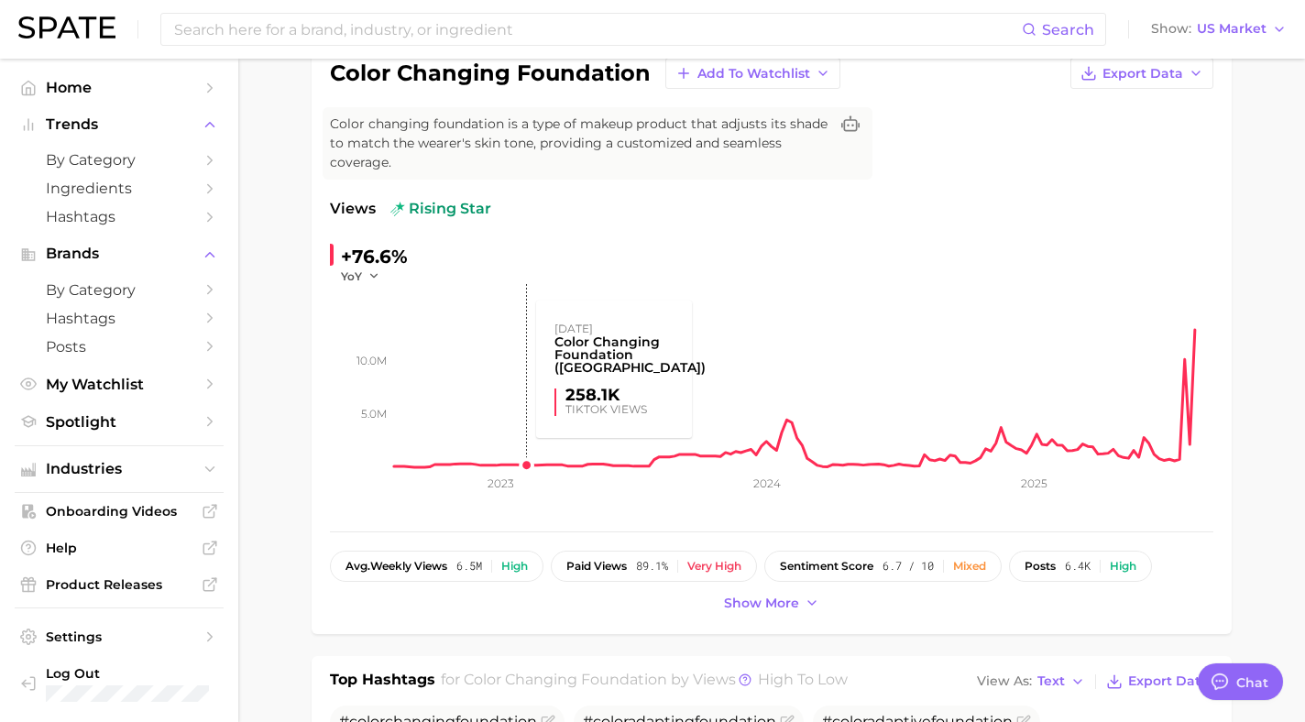
scroll to position [163, 0]
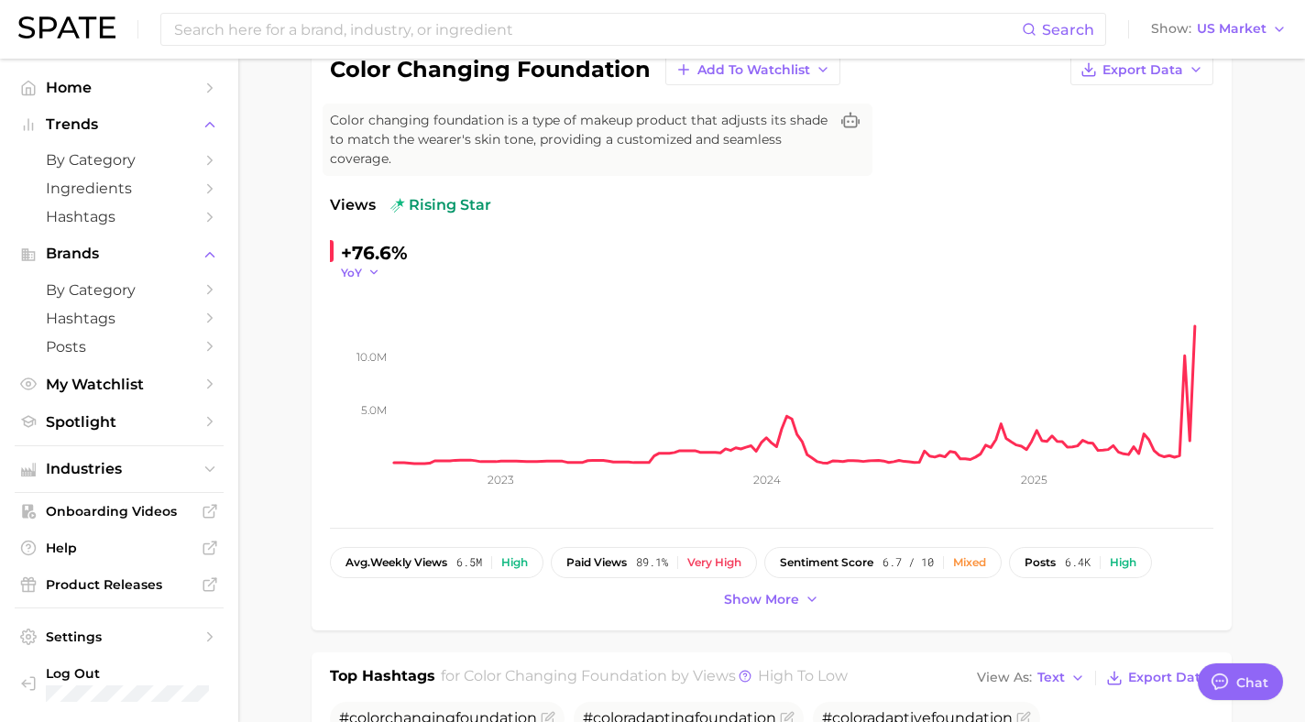
click at [374, 271] on icon "button" at bounding box center [374, 272] width 13 height 13
click at [378, 391] on span "WoW" at bounding box center [368, 398] width 36 height 16
click at [368, 270] on span "WoW" at bounding box center [357, 273] width 32 height 16
click at [369, 369] on span "MoM" at bounding box center [366, 365] width 32 height 16
click at [409, 153] on span "Color changing foundation is a type of makeup product that adjusts its shade to…" at bounding box center [579, 140] width 499 height 58
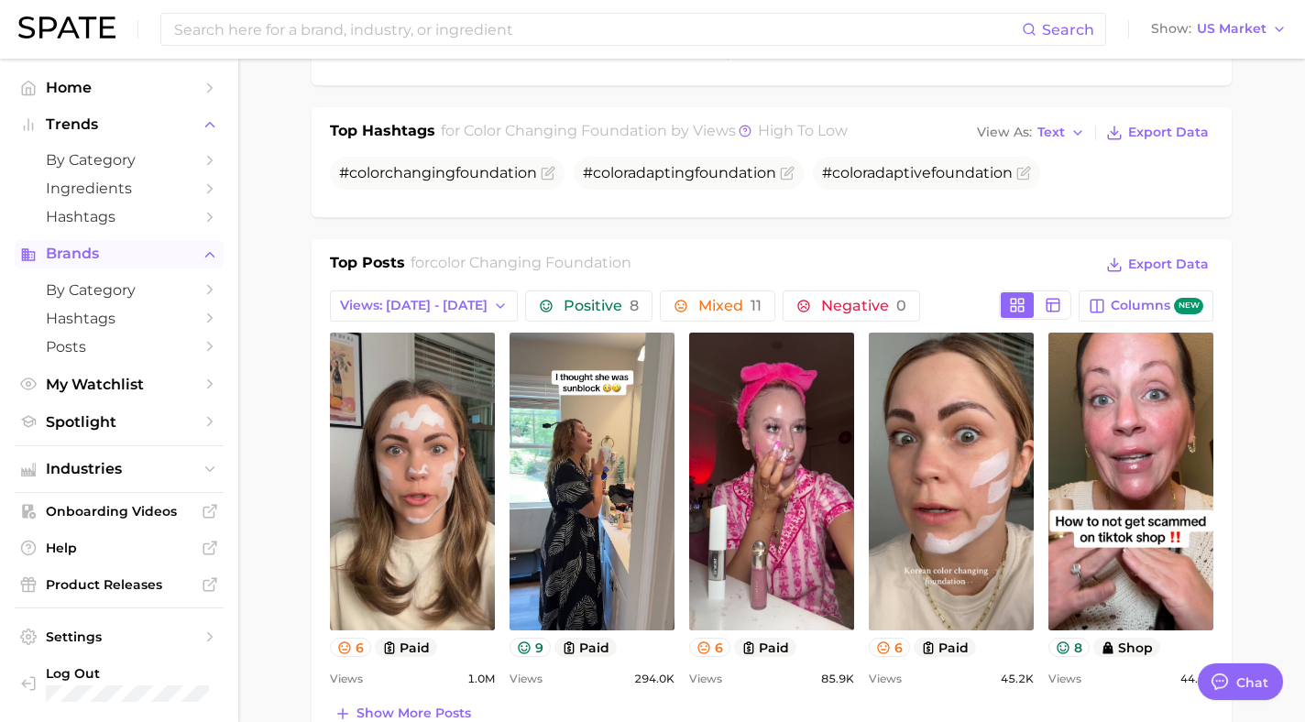
scroll to position [725, 0]
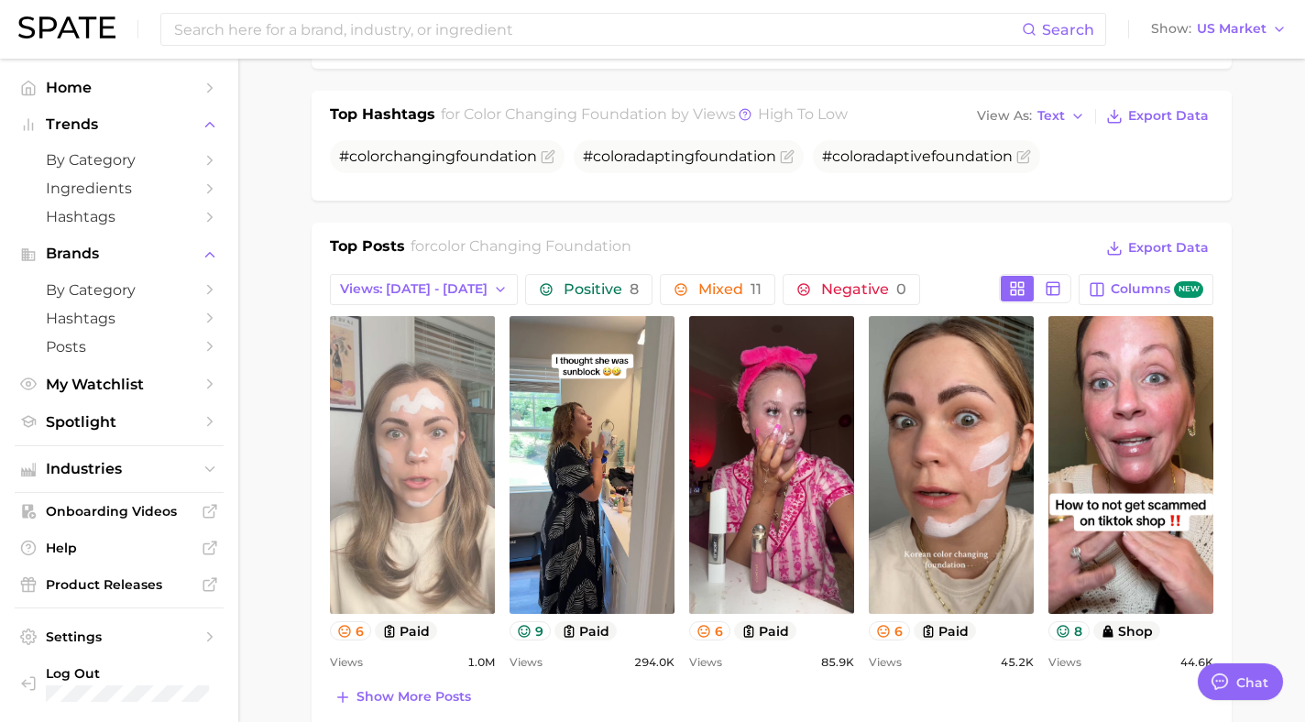
click at [420, 412] on link "view post on TikTok" at bounding box center [412, 465] width 165 height 298
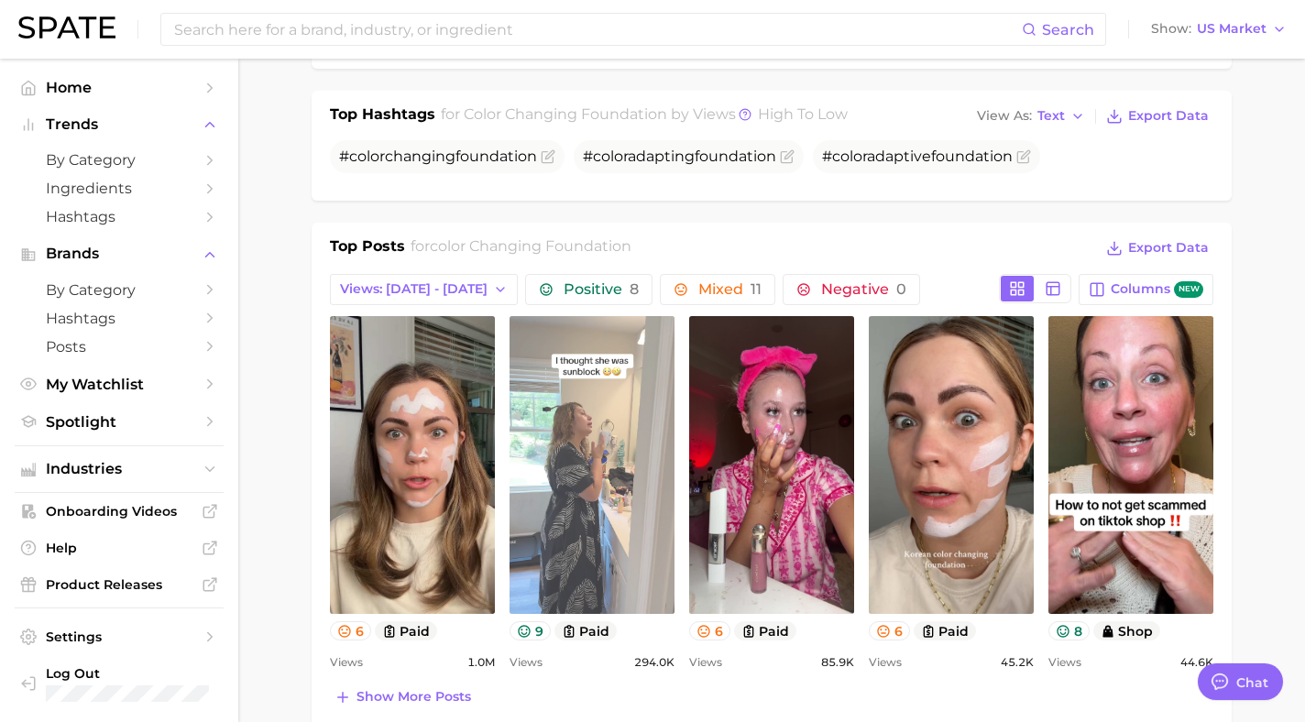
click at [615, 462] on link "view post on TikTok" at bounding box center [592, 465] width 165 height 298
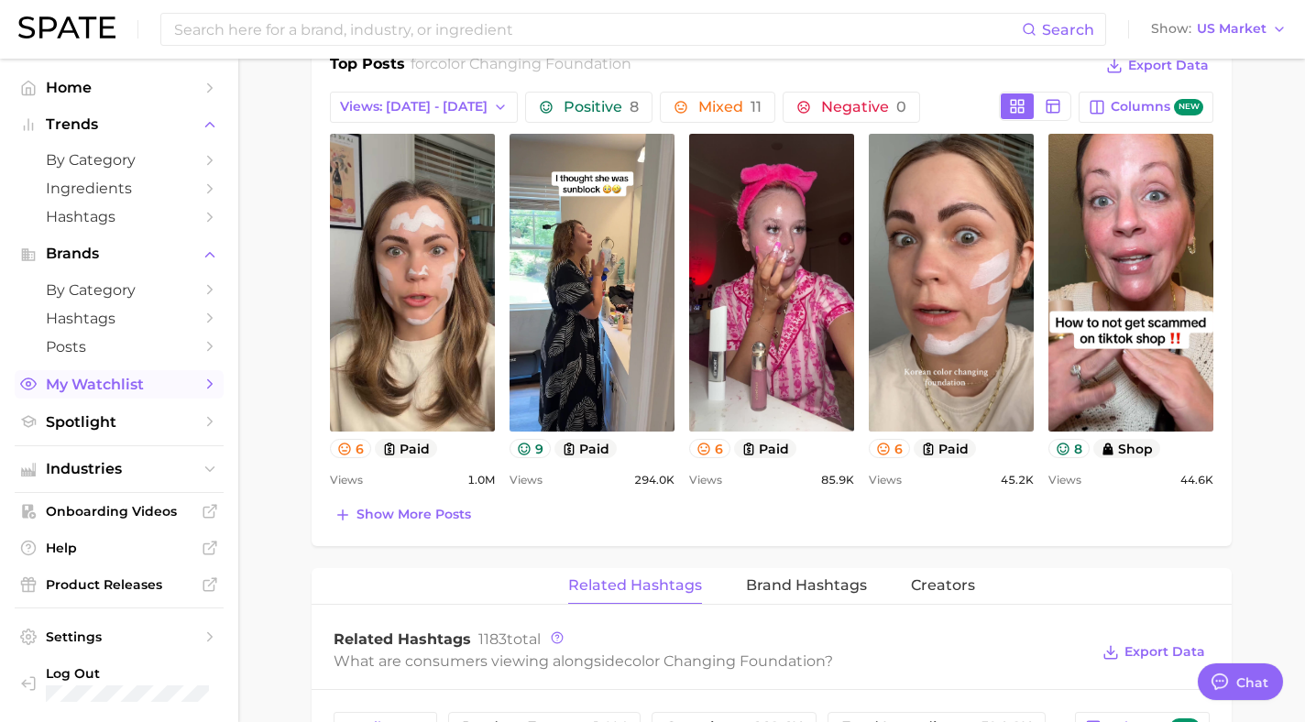
scroll to position [913, 0]
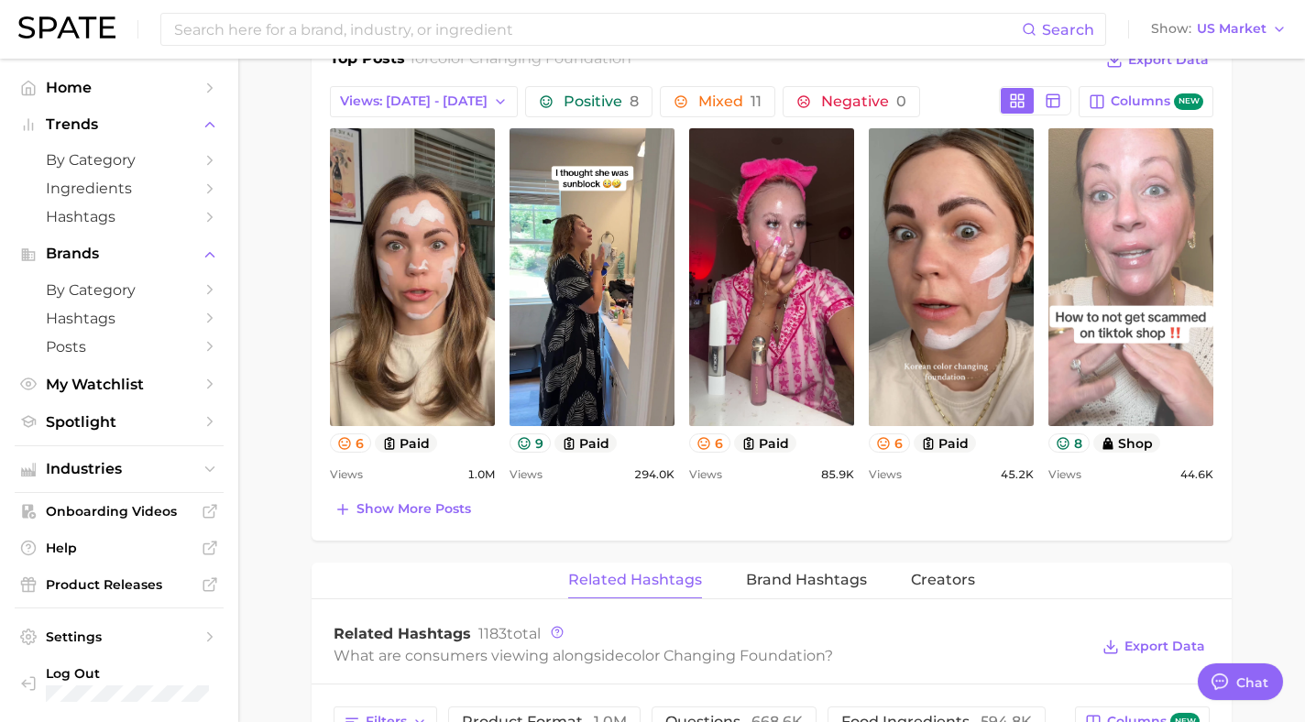
click at [1097, 380] on link "view post on TikTok" at bounding box center [1131, 277] width 165 height 298
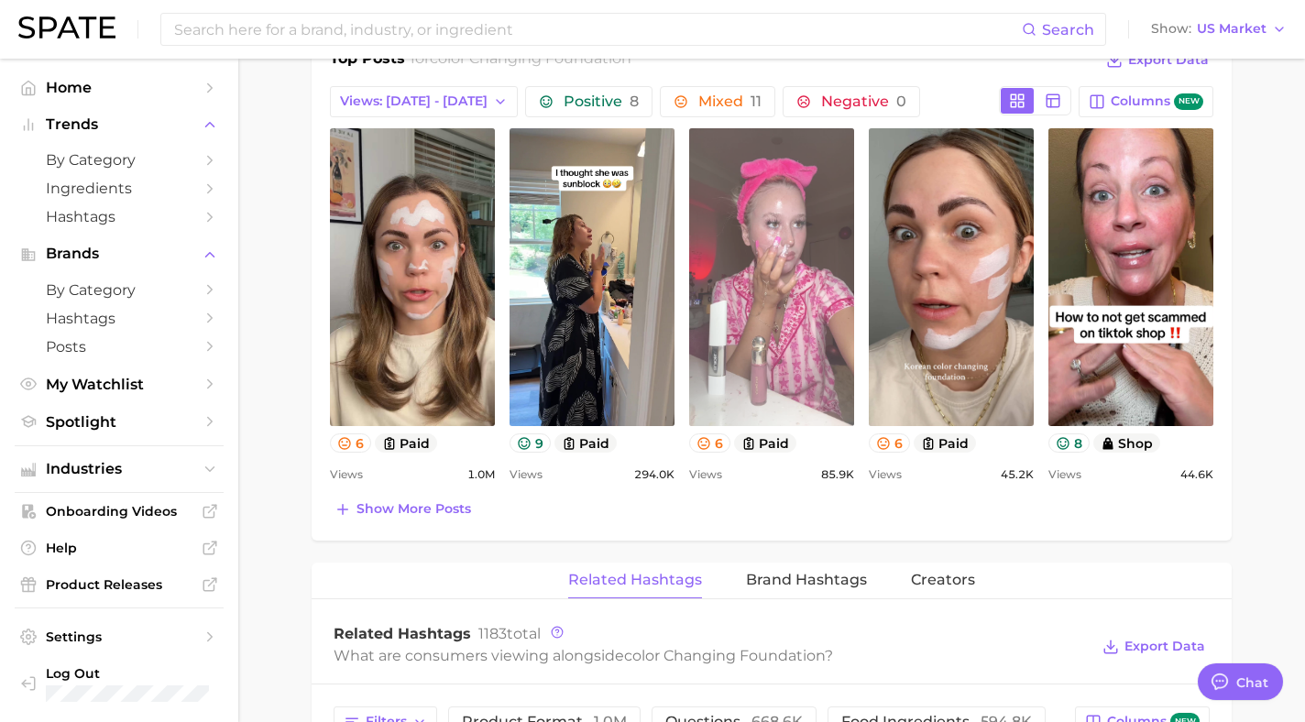
click at [770, 270] on link "view post on TikTok" at bounding box center [771, 277] width 165 height 298
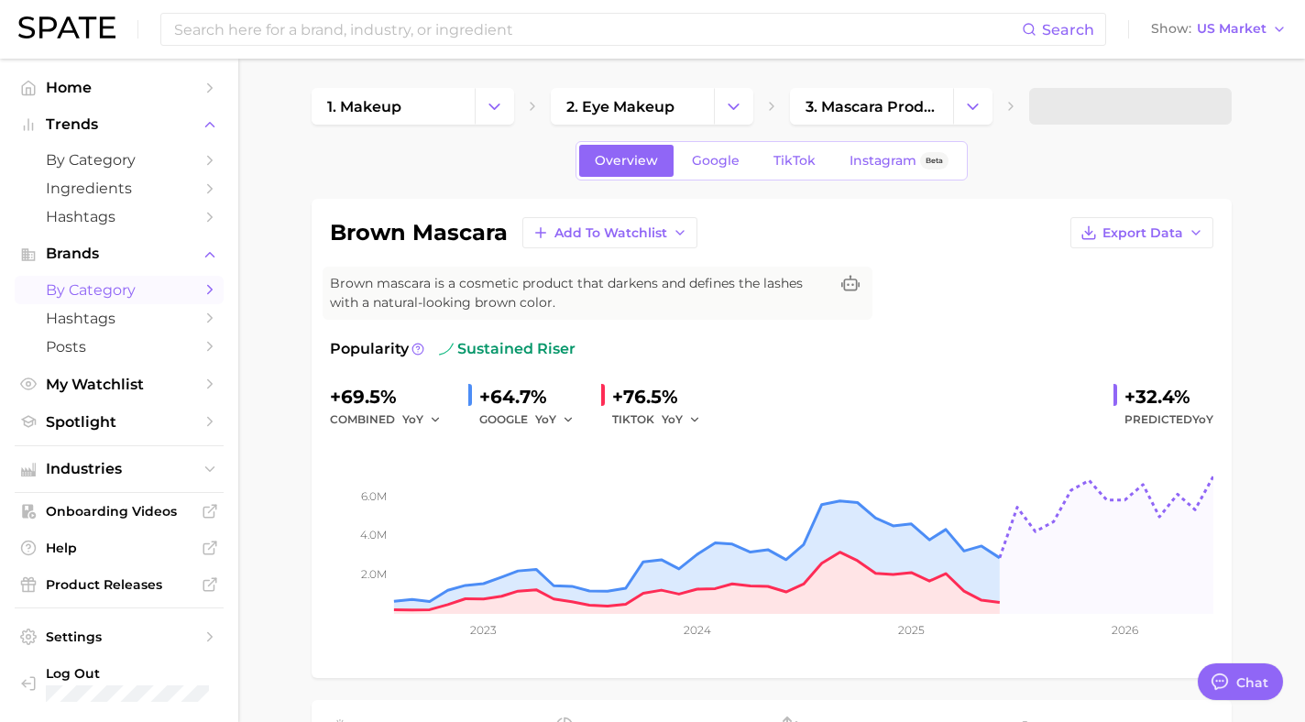
type textarea "x"
click at [788, 176] on link "TikTok" at bounding box center [794, 161] width 73 height 32
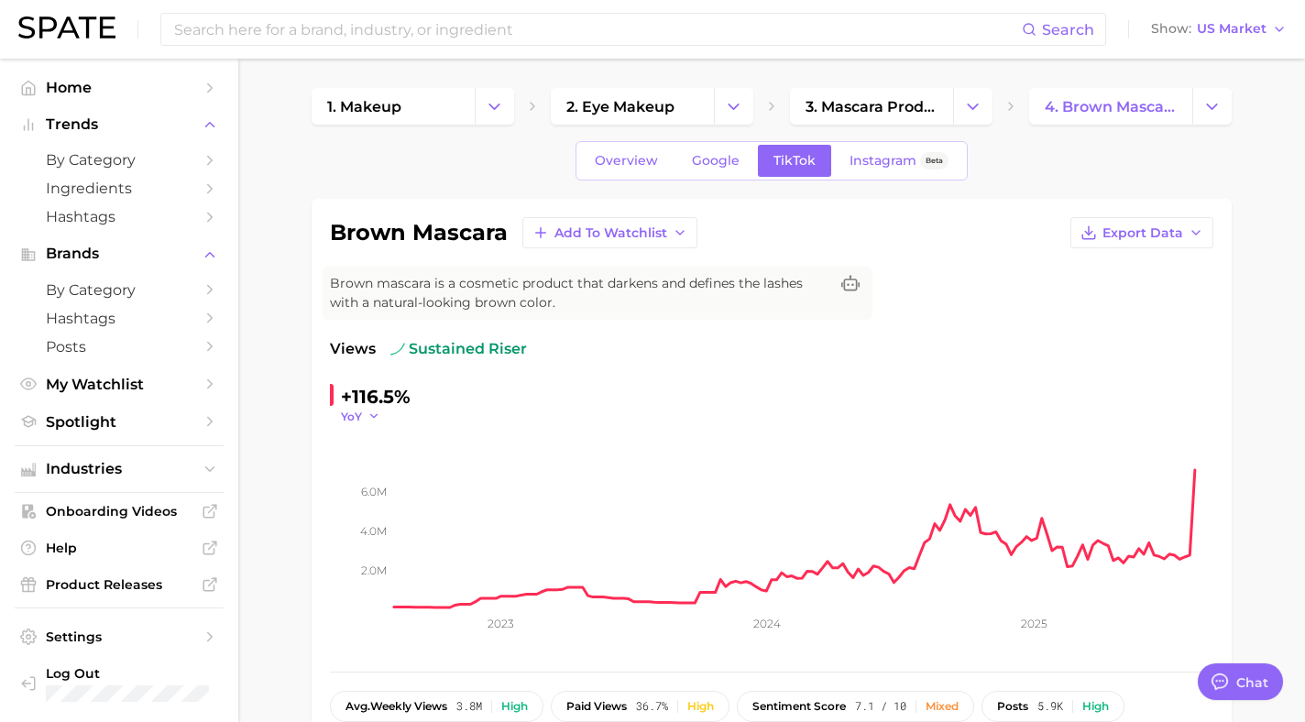
click at [376, 413] on icon "button" at bounding box center [374, 416] width 13 height 13
click at [369, 528] on button "WoW" at bounding box center [442, 541] width 202 height 33
click at [380, 413] on icon "button" at bounding box center [385, 416] width 13 height 13
click at [366, 432] on button "YoY" at bounding box center [442, 442] width 202 height 33
click at [364, 413] on button "YoY" at bounding box center [360, 417] width 39 height 16
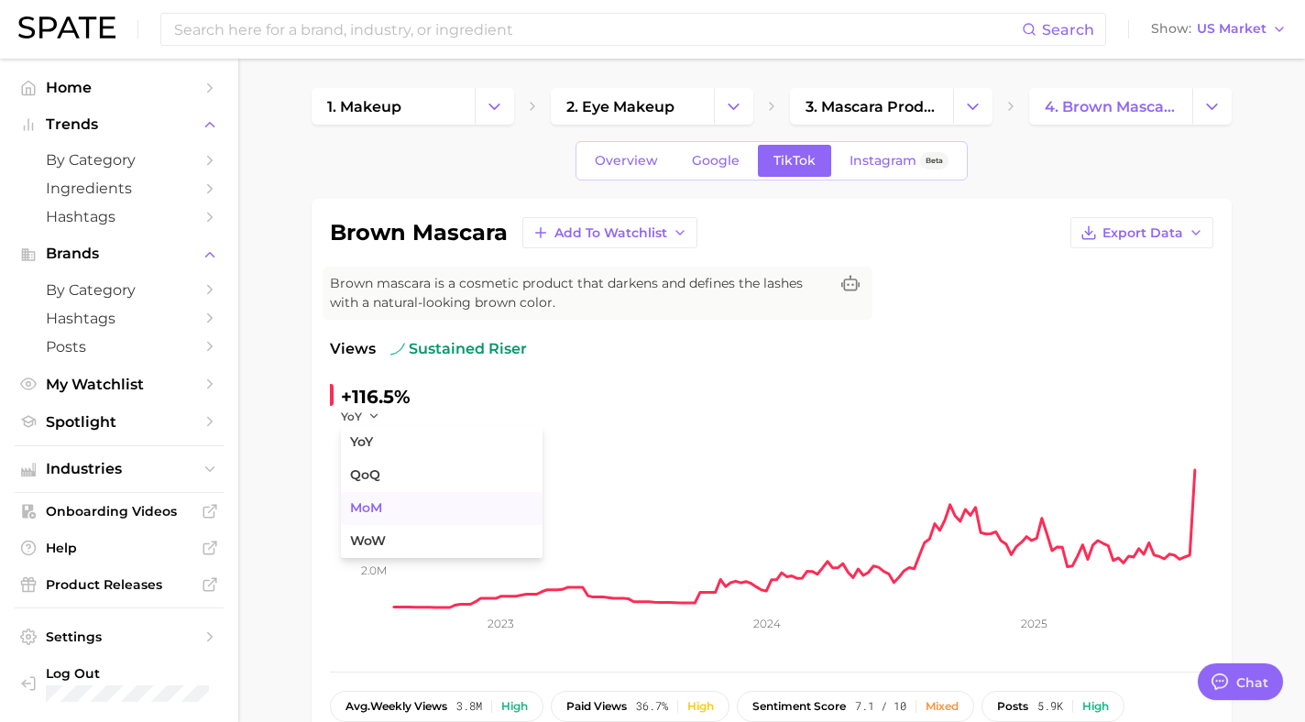
click at [364, 494] on button "MoM" at bounding box center [442, 508] width 202 height 33
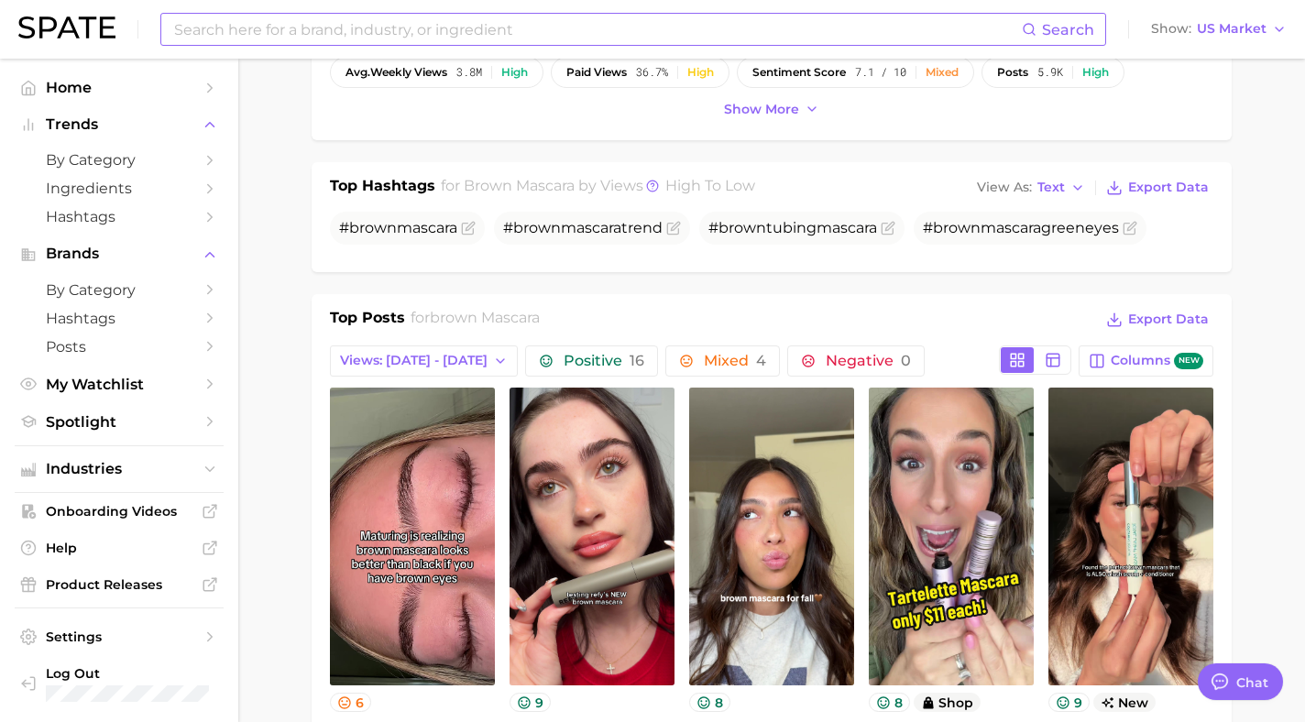
scroll to position [856, 0]
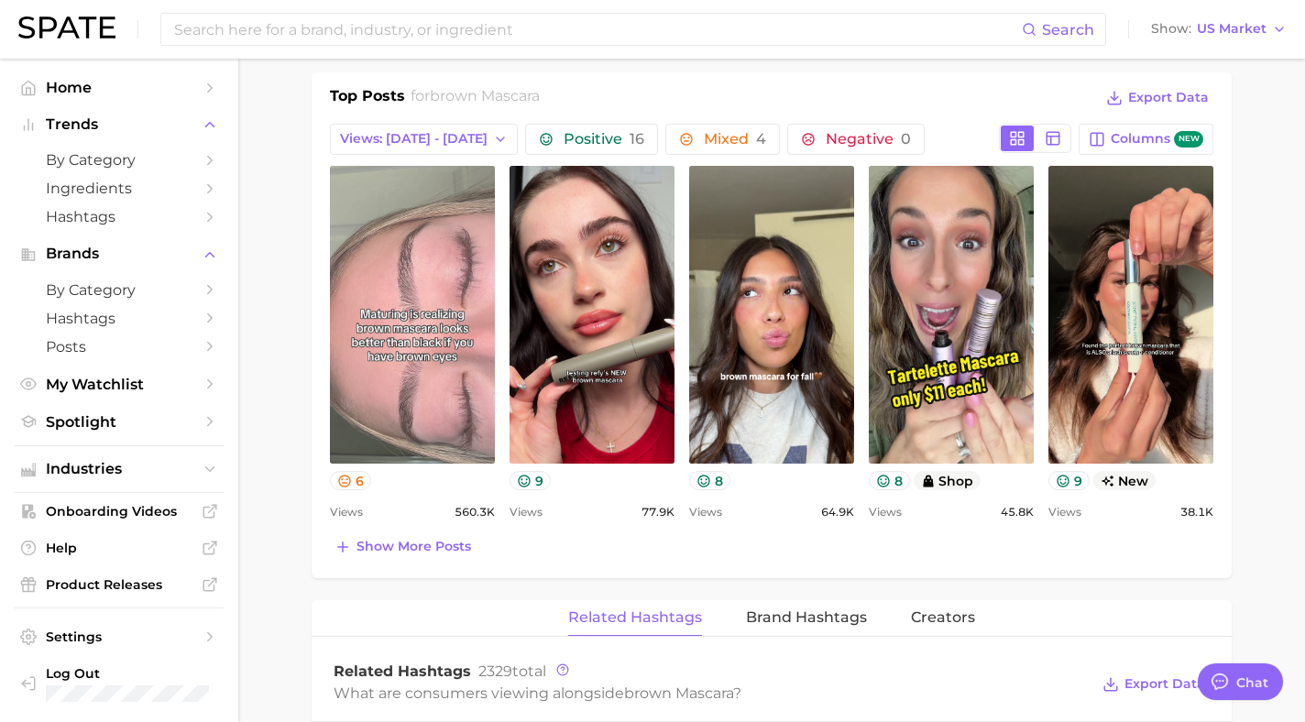
click at [419, 248] on link "view post on TikTok" at bounding box center [412, 315] width 165 height 298
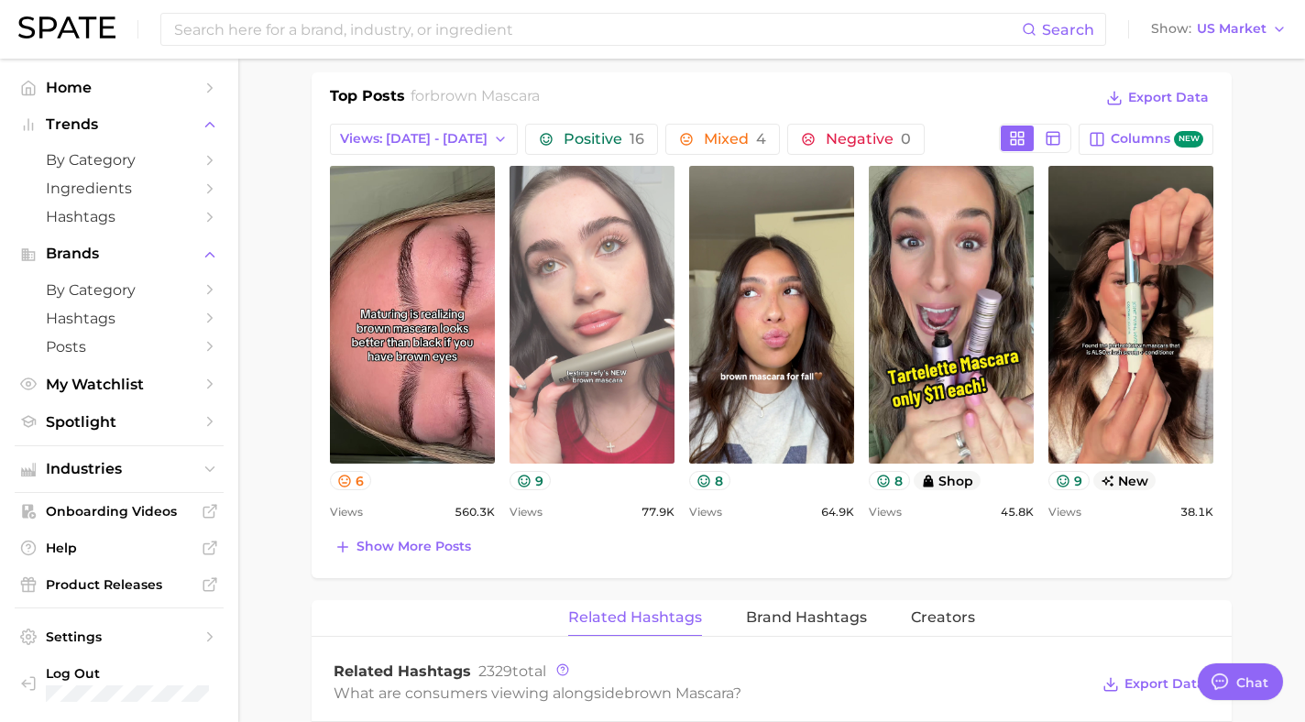
click at [576, 306] on link "view post on TikTok" at bounding box center [592, 315] width 165 height 298
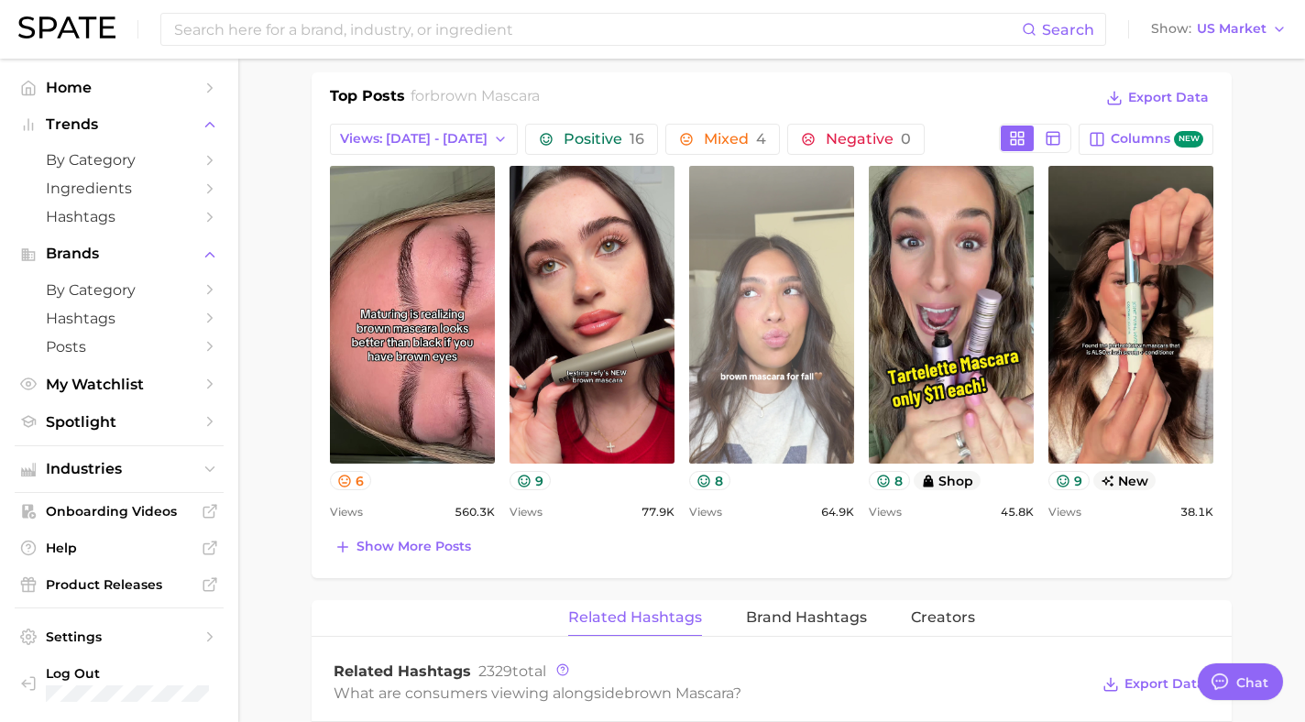
click at [802, 248] on link "view post on TikTok" at bounding box center [771, 315] width 165 height 298
